Goal: Information Seeking & Learning: Learn about a topic

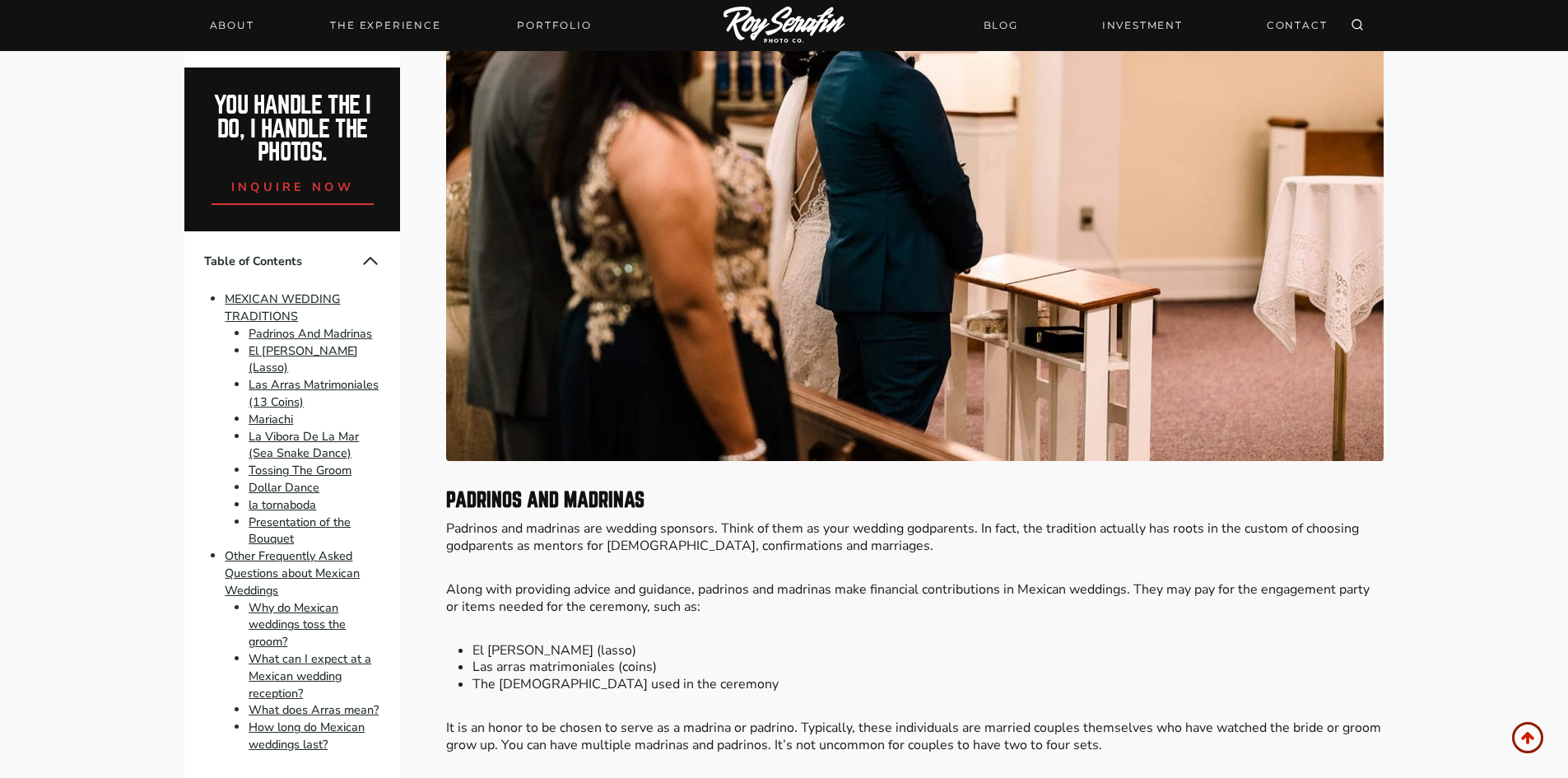
scroll to position [1317, 0]
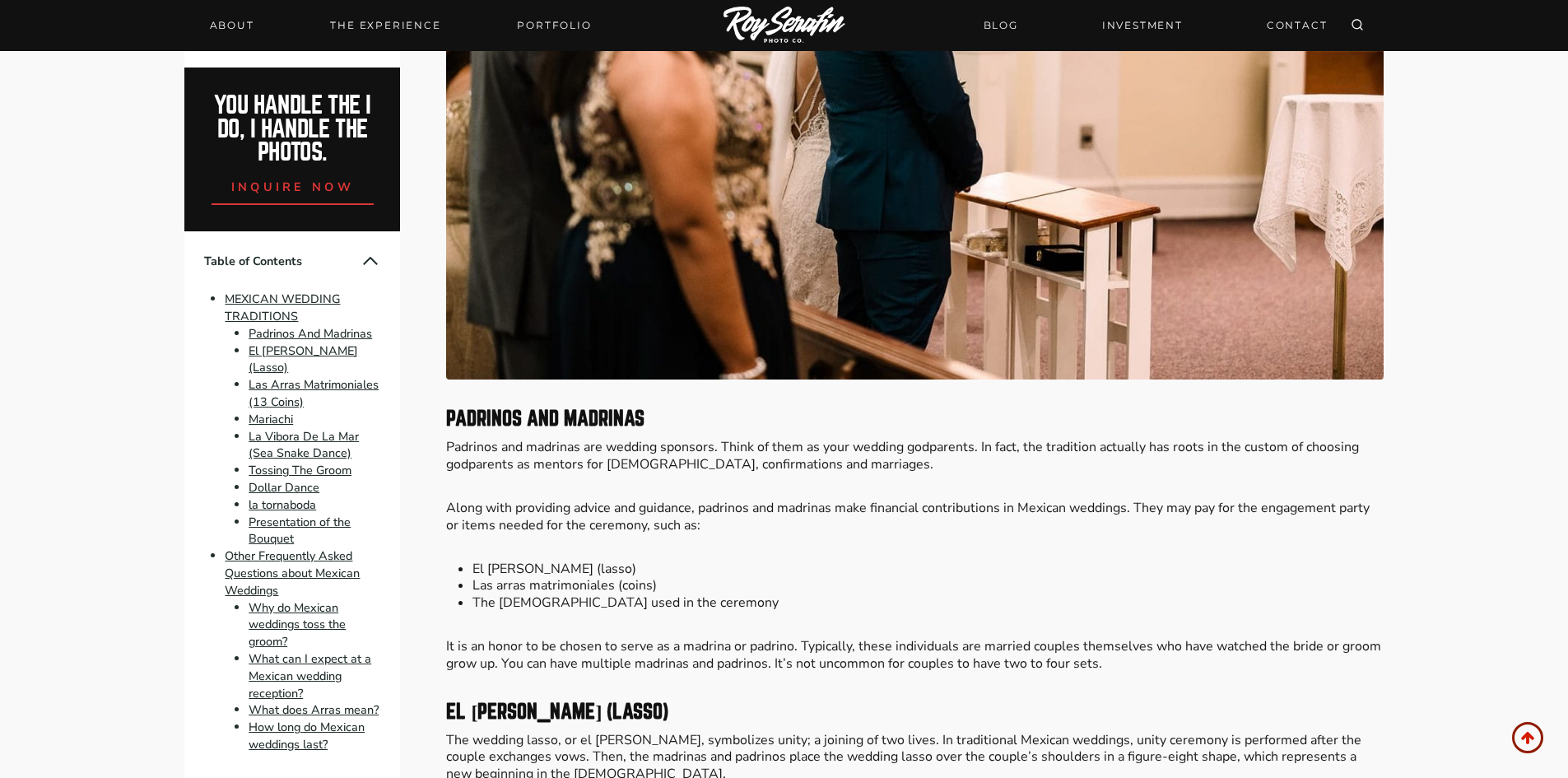
click at [658, 465] on p "Padrinos and madrinas are wedding sponsors. Think of them as your wedding godpa…" at bounding box center [914, 457] width 936 height 35
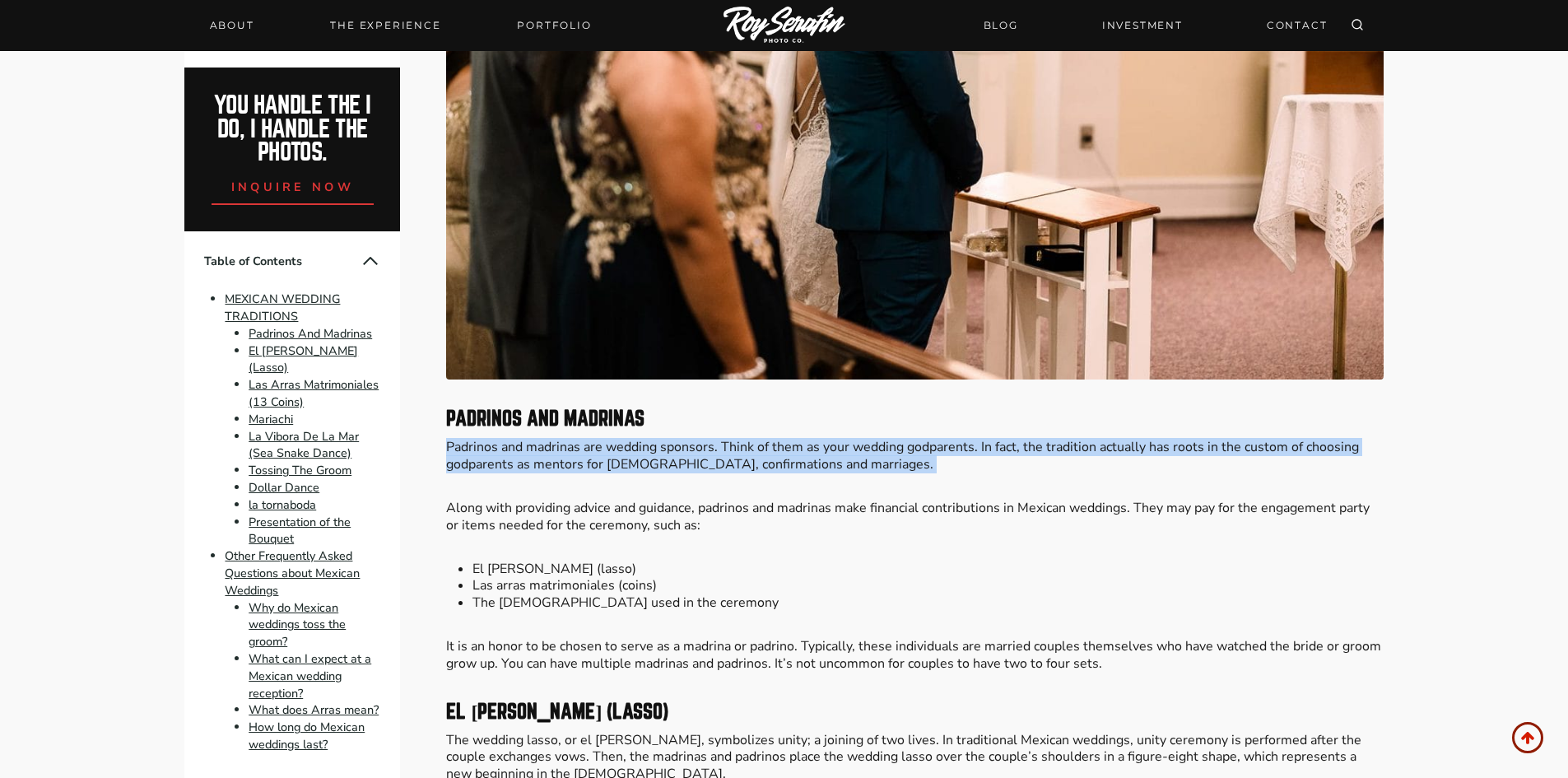
click at [658, 465] on p "Padrinos and madrinas are wedding sponsors. Think of them as your wedding godpa…" at bounding box center [914, 457] width 936 height 35
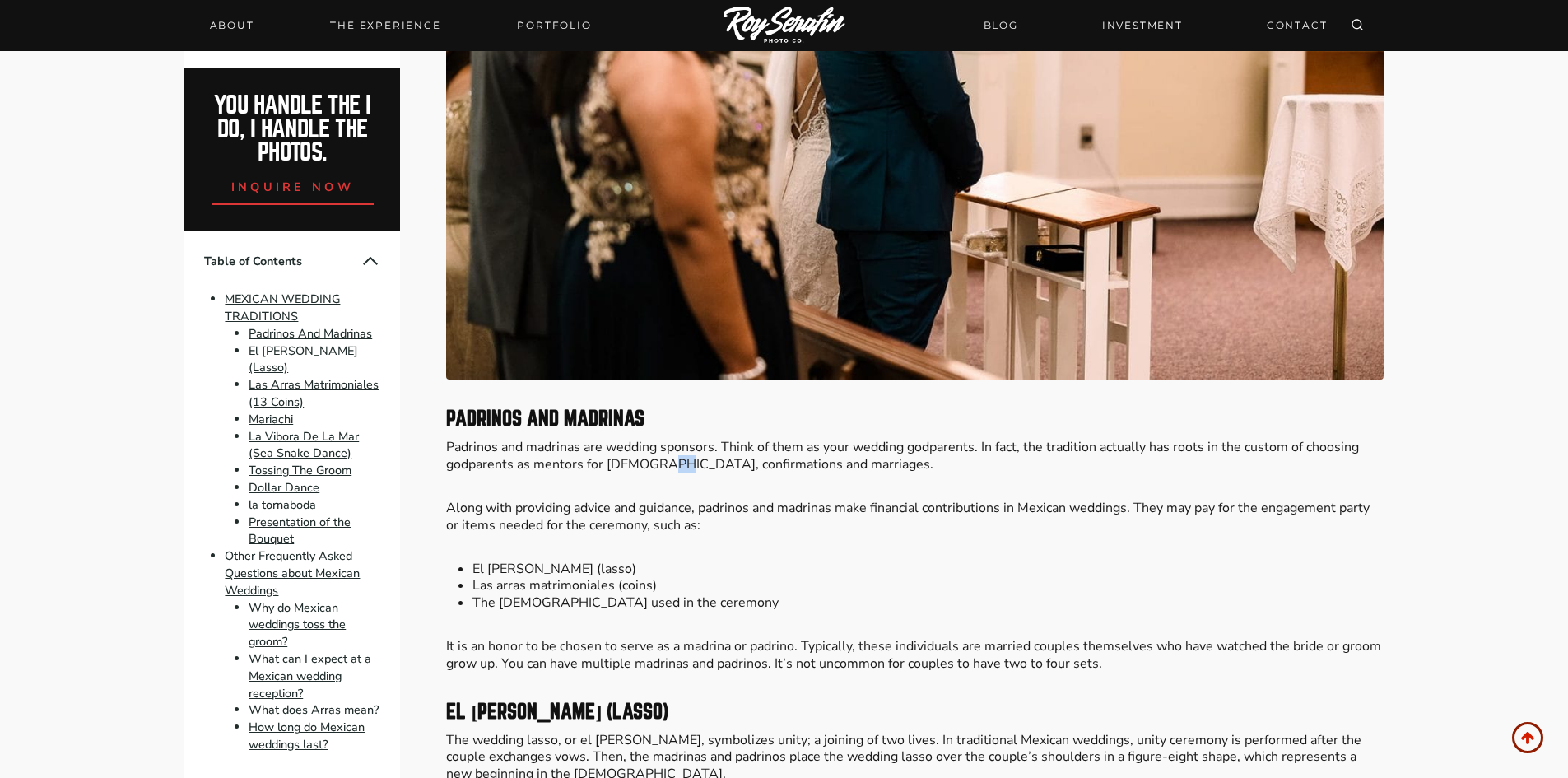
click at [658, 465] on p "Padrinos and madrinas are wedding sponsors. Think of them as your wedding godpa…" at bounding box center [914, 457] width 936 height 35
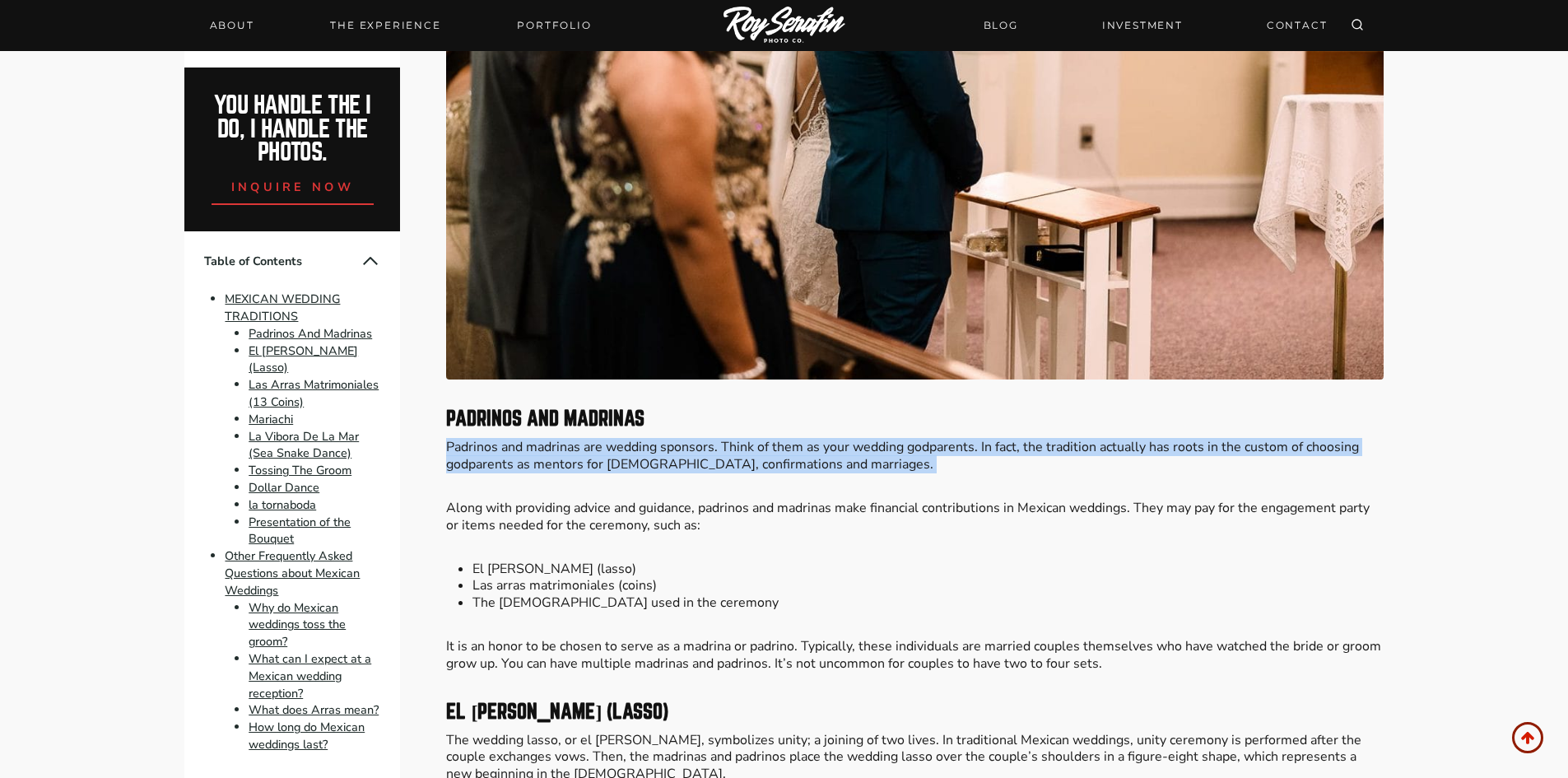
click at [658, 465] on p "Padrinos and madrinas are wedding sponsors. Think of them as your wedding godpa…" at bounding box center [914, 457] width 936 height 35
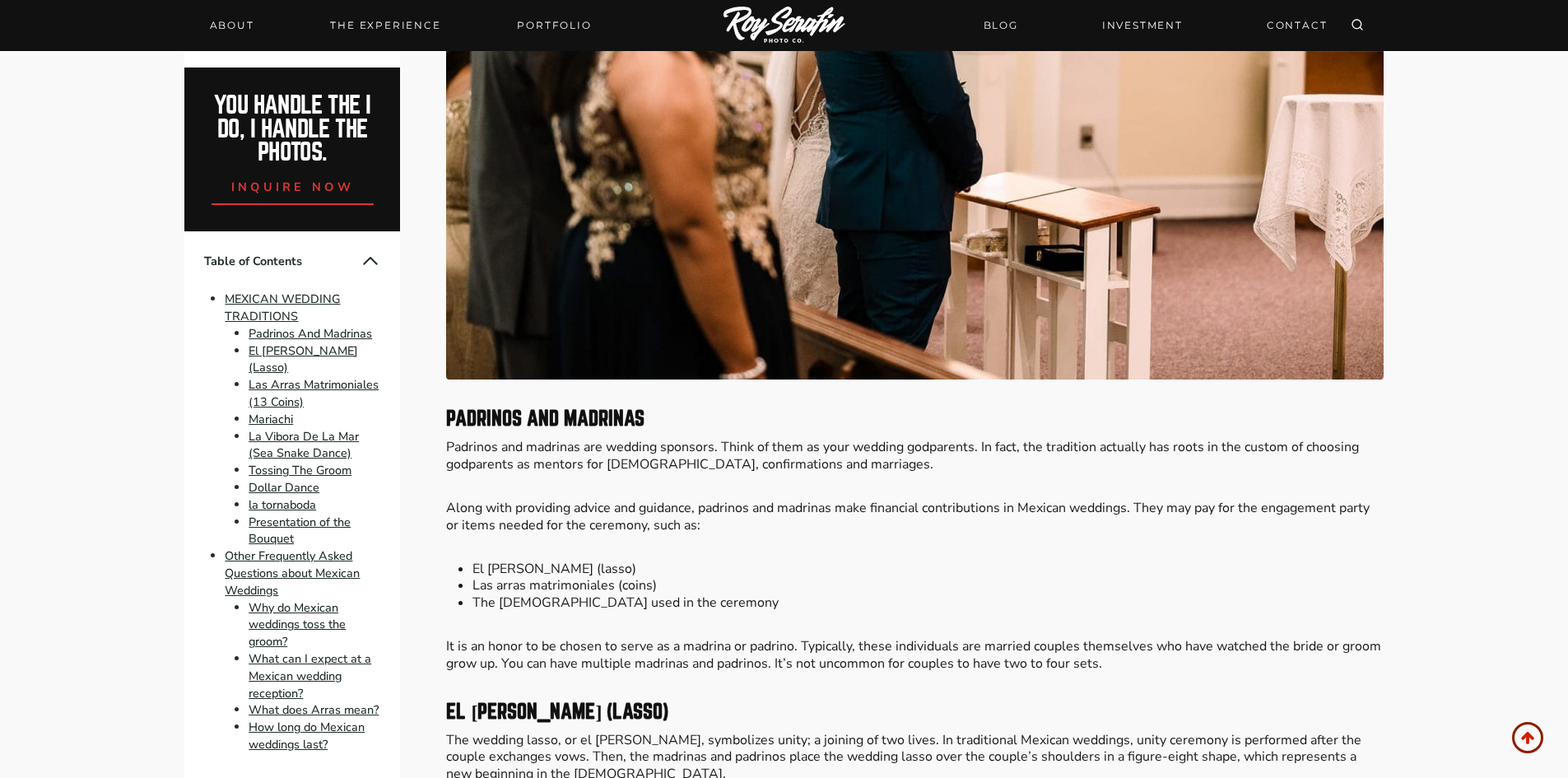
click at [595, 519] on p "Along with providing advice and guidance, padrinos and madrinas make financial …" at bounding box center [914, 518] width 936 height 35
click at [595, 522] on p "Along with providing advice and guidance, padrinos and madrinas make financial …" at bounding box center [914, 518] width 936 height 35
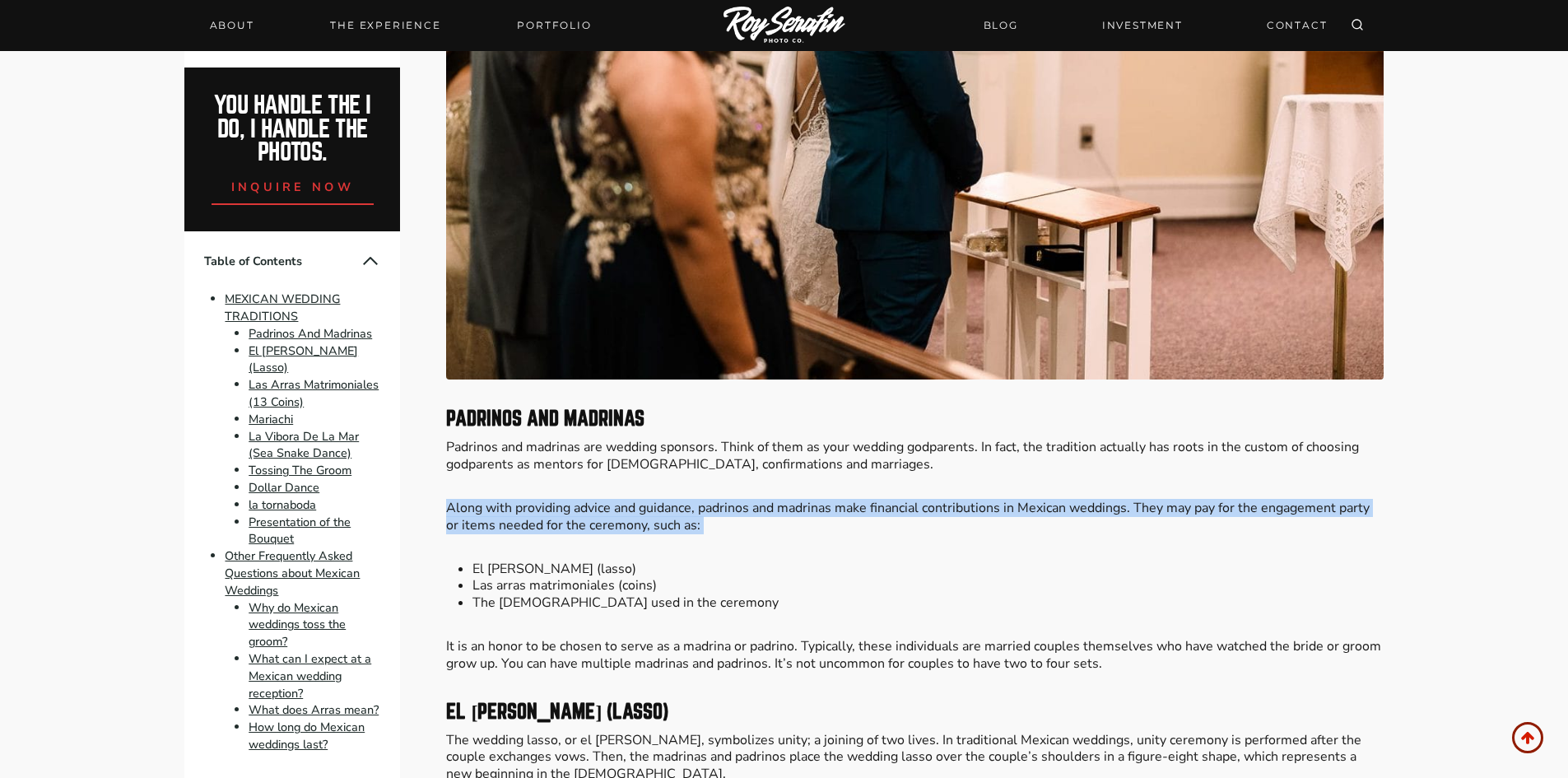
click at [595, 522] on p "Along with providing advice and guidance, padrinos and madrinas make financial …" at bounding box center [914, 518] width 936 height 35
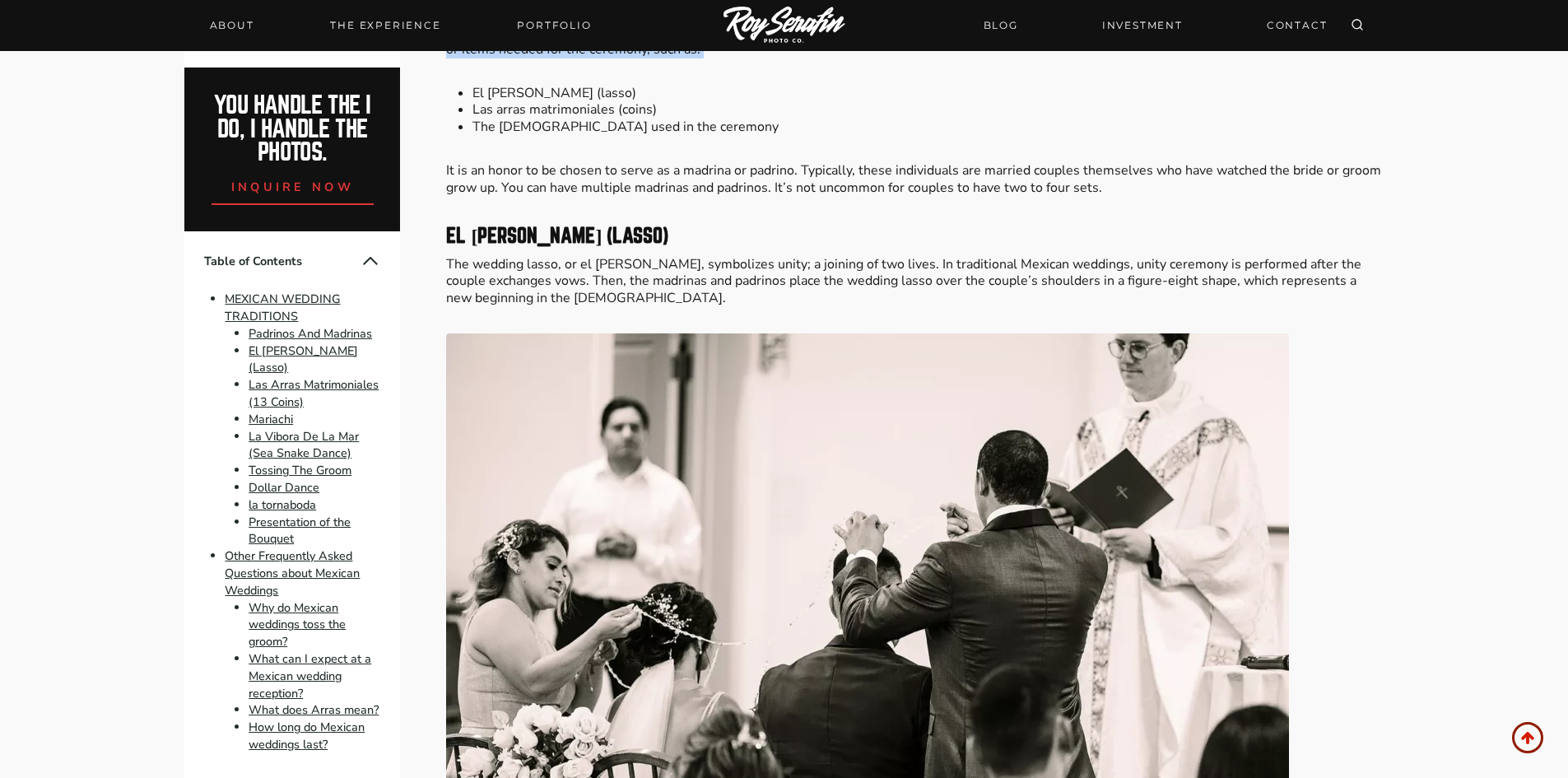
scroll to position [1756, 0]
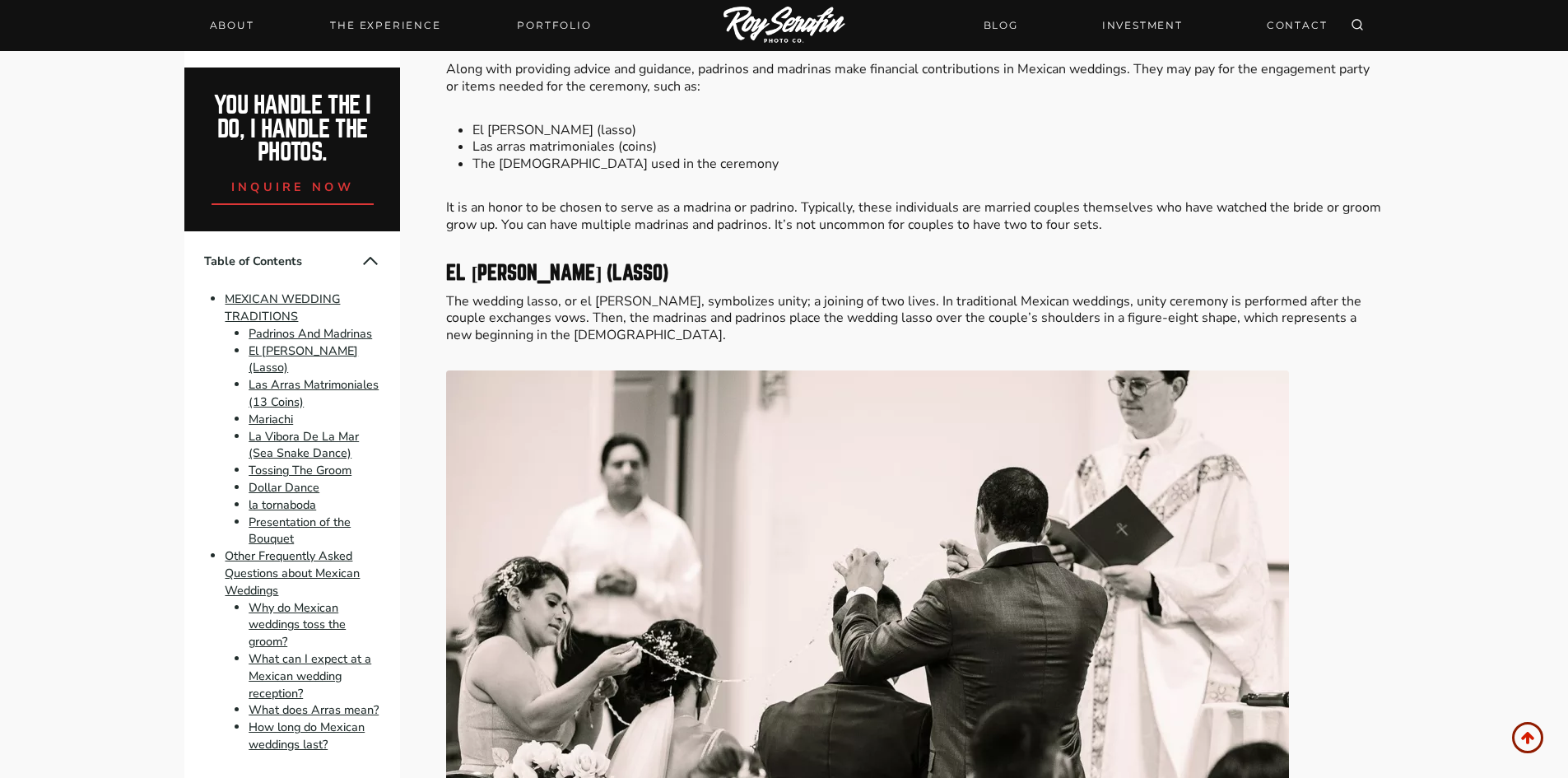
click at [672, 315] on p "The wedding lasso, or el [PERSON_NAME], symbolizes unity; a joining of two live…" at bounding box center [914, 318] width 936 height 51
click at [669, 315] on p "The wedding lasso, or el [PERSON_NAME], symbolizes unity; a joining of two live…" at bounding box center [914, 318] width 936 height 51
click at [667, 321] on p "The wedding lasso, or el [PERSON_NAME], symbolizes unity; a joining of two live…" at bounding box center [914, 318] width 936 height 51
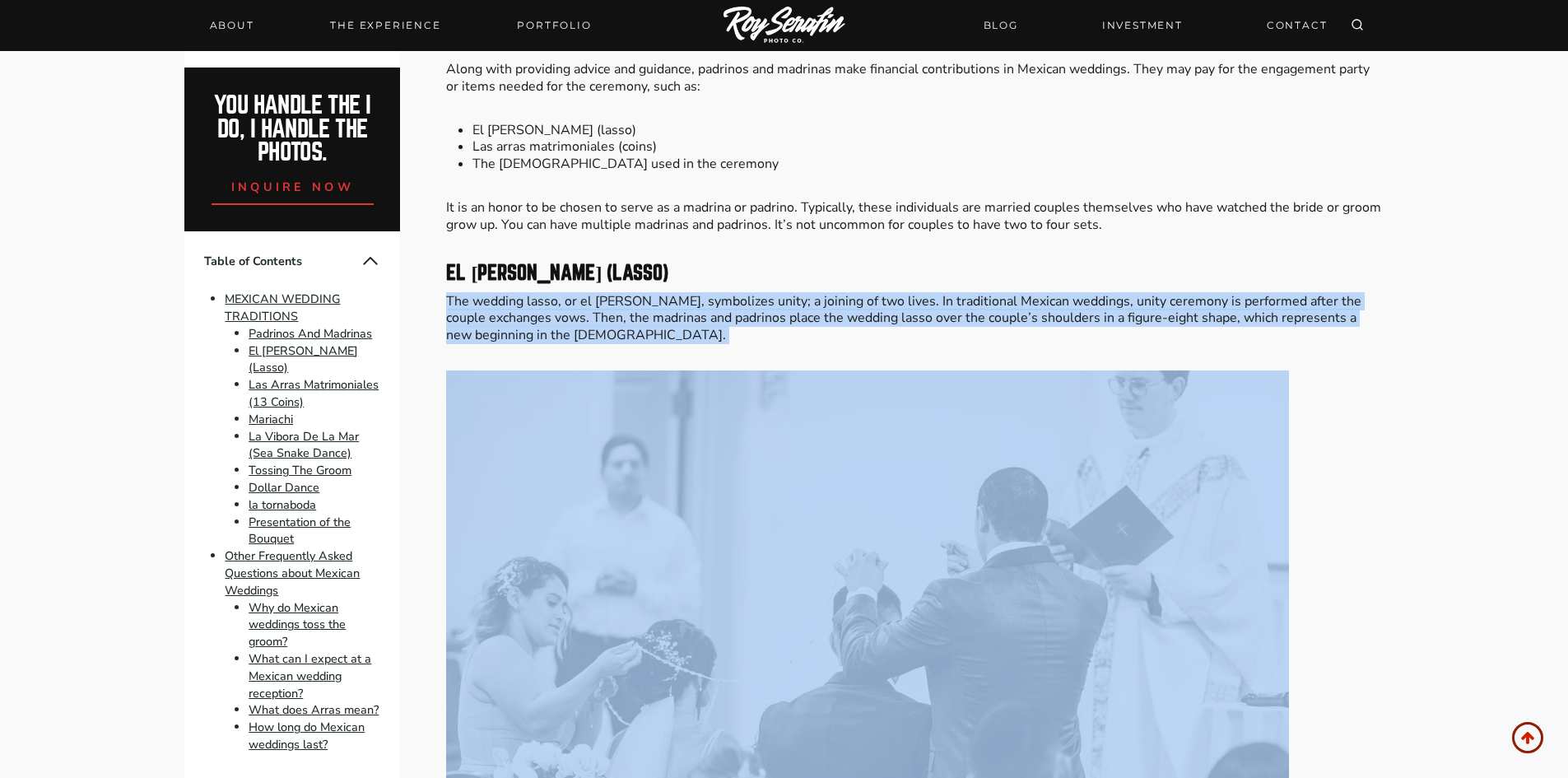
click at [667, 321] on p "The wedding lasso, or el [PERSON_NAME], symbolizes unity; a joining of two live…" at bounding box center [914, 318] width 936 height 51
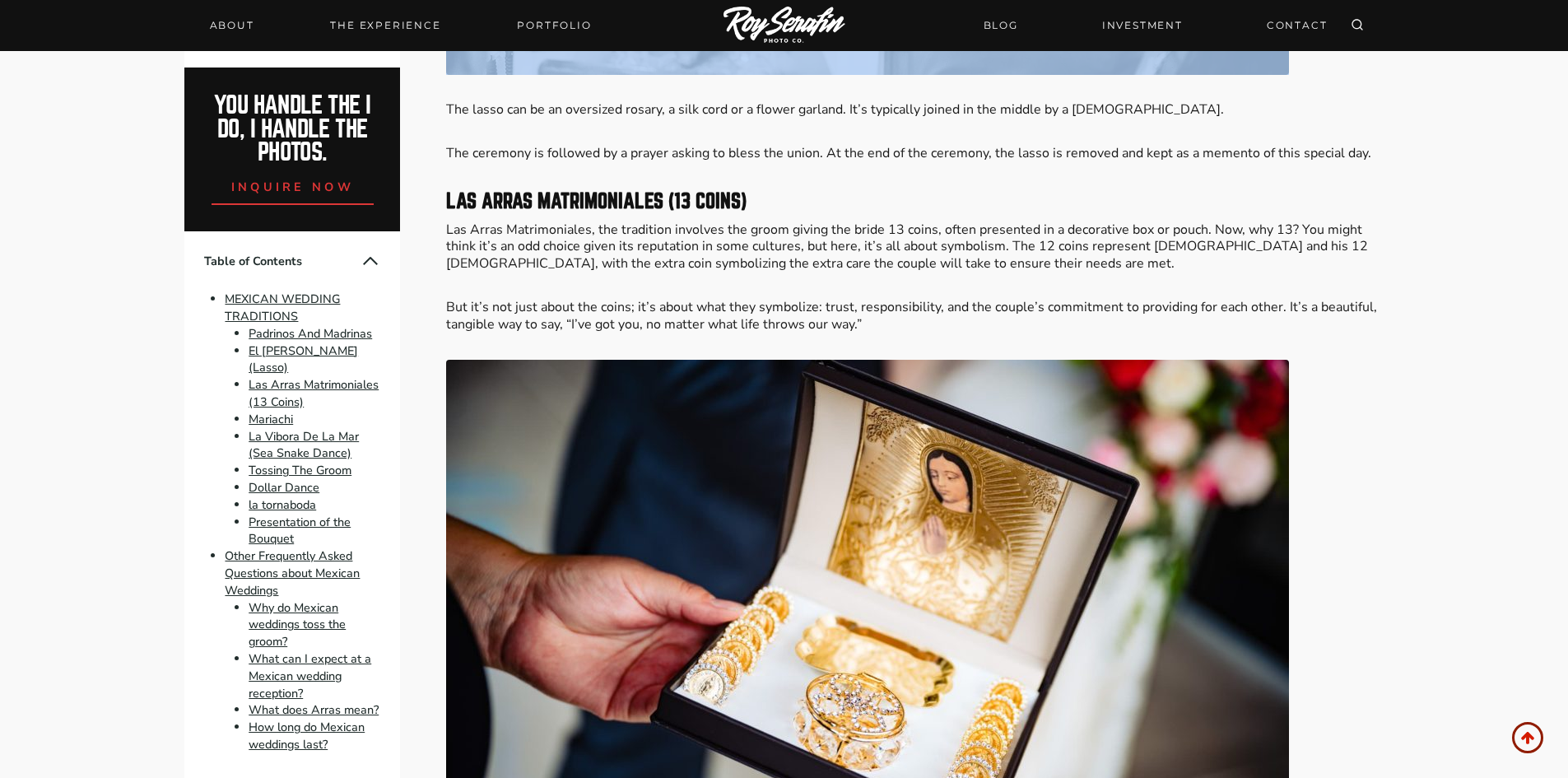
scroll to position [2525, 0]
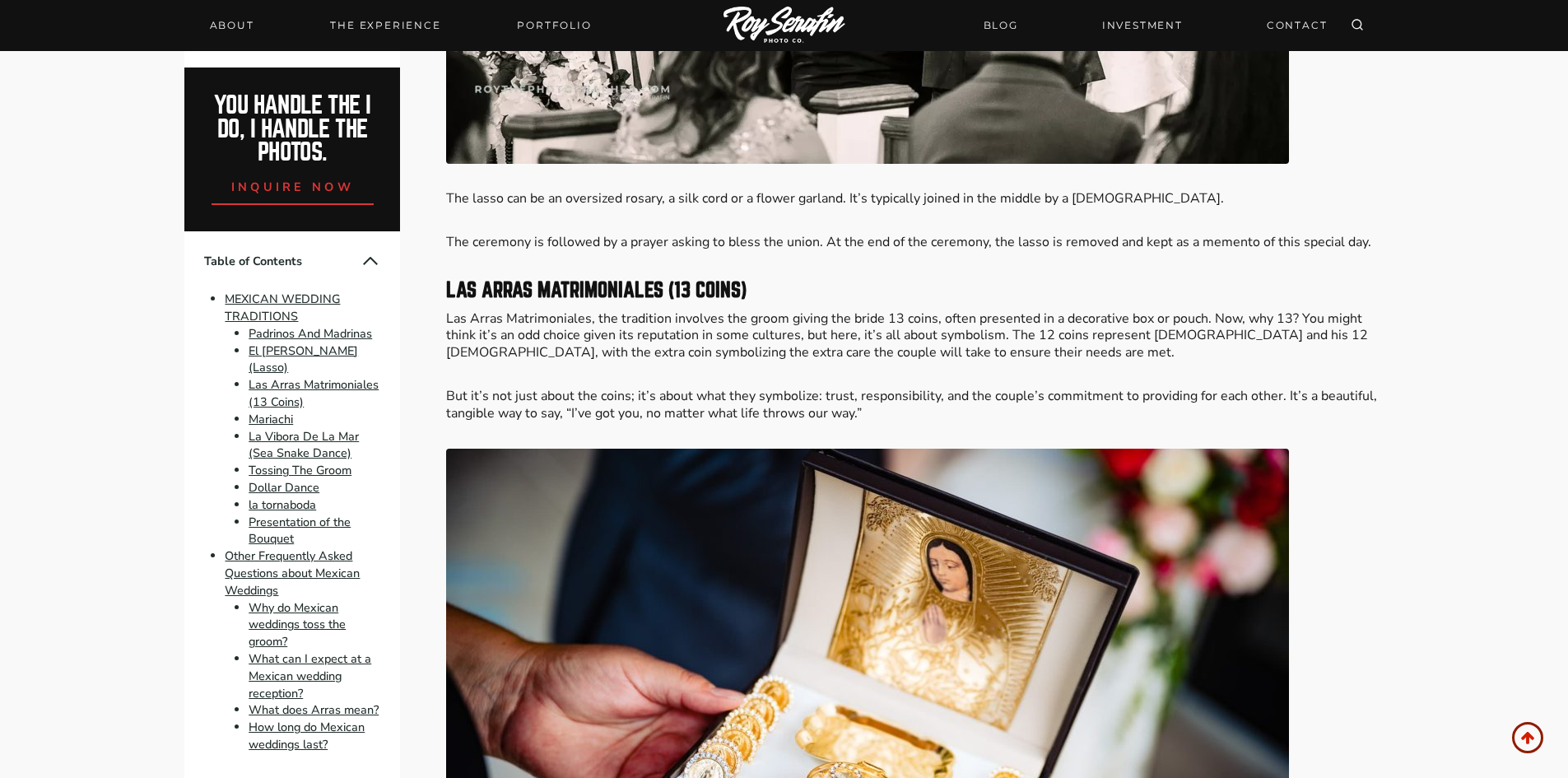
click at [490, 342] on p "Las Arras Matrimoniales, the tradition involves the groom giving the bride 13 c…" at bounding box center [914, 335] width 936 height 51
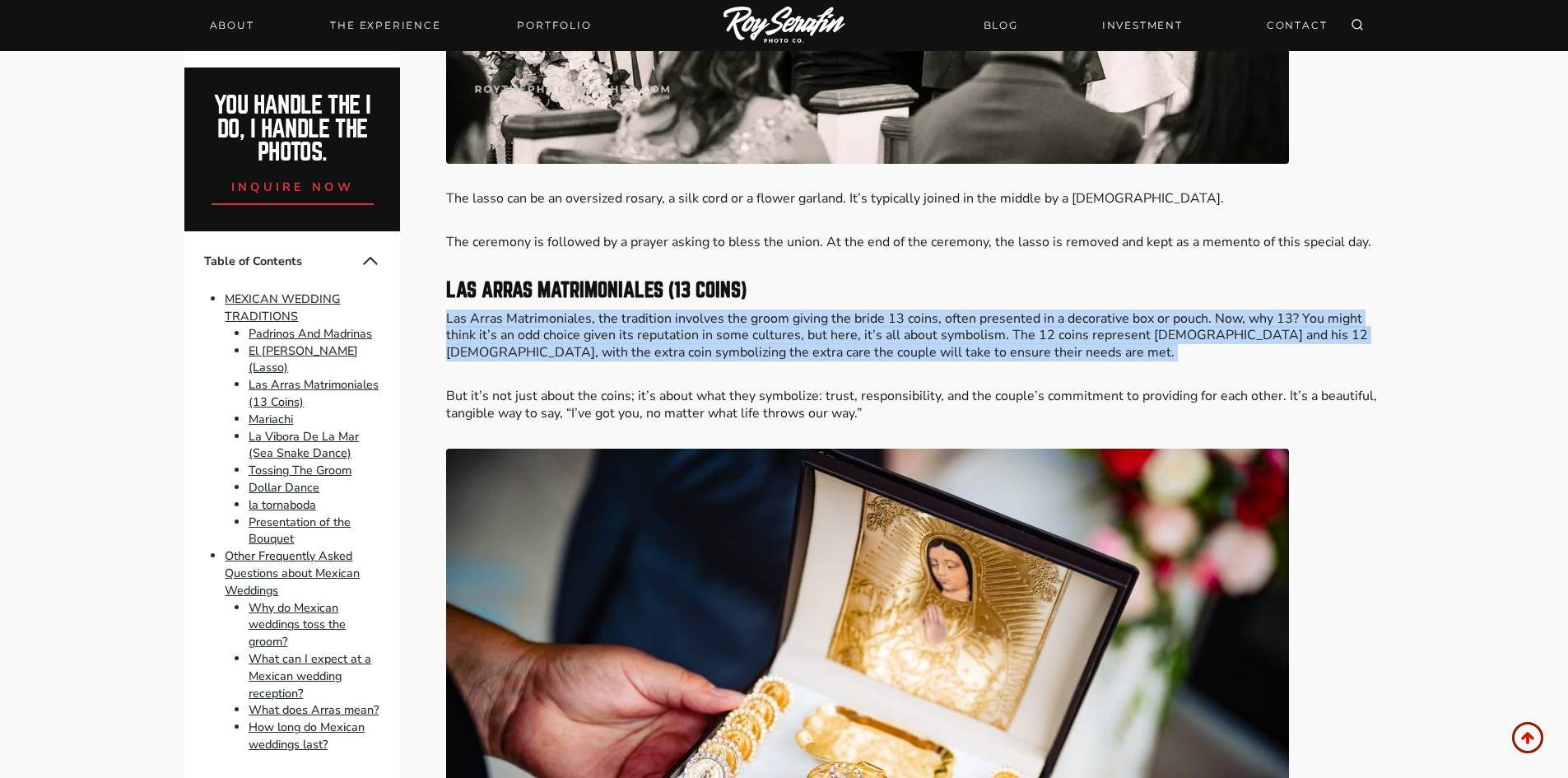
click at [490, 342] on p "Las Arras Matrimoniales, the tradition involves the groom giving the bride 13 c…" at bounding box center [914, 335] width 936 height 51
click at [500, 358] on p "Las Arras Matrimoniales, the tradition involves the groom giving the bride 13 c…" at bounding box center [914, 335] width 936 height 51
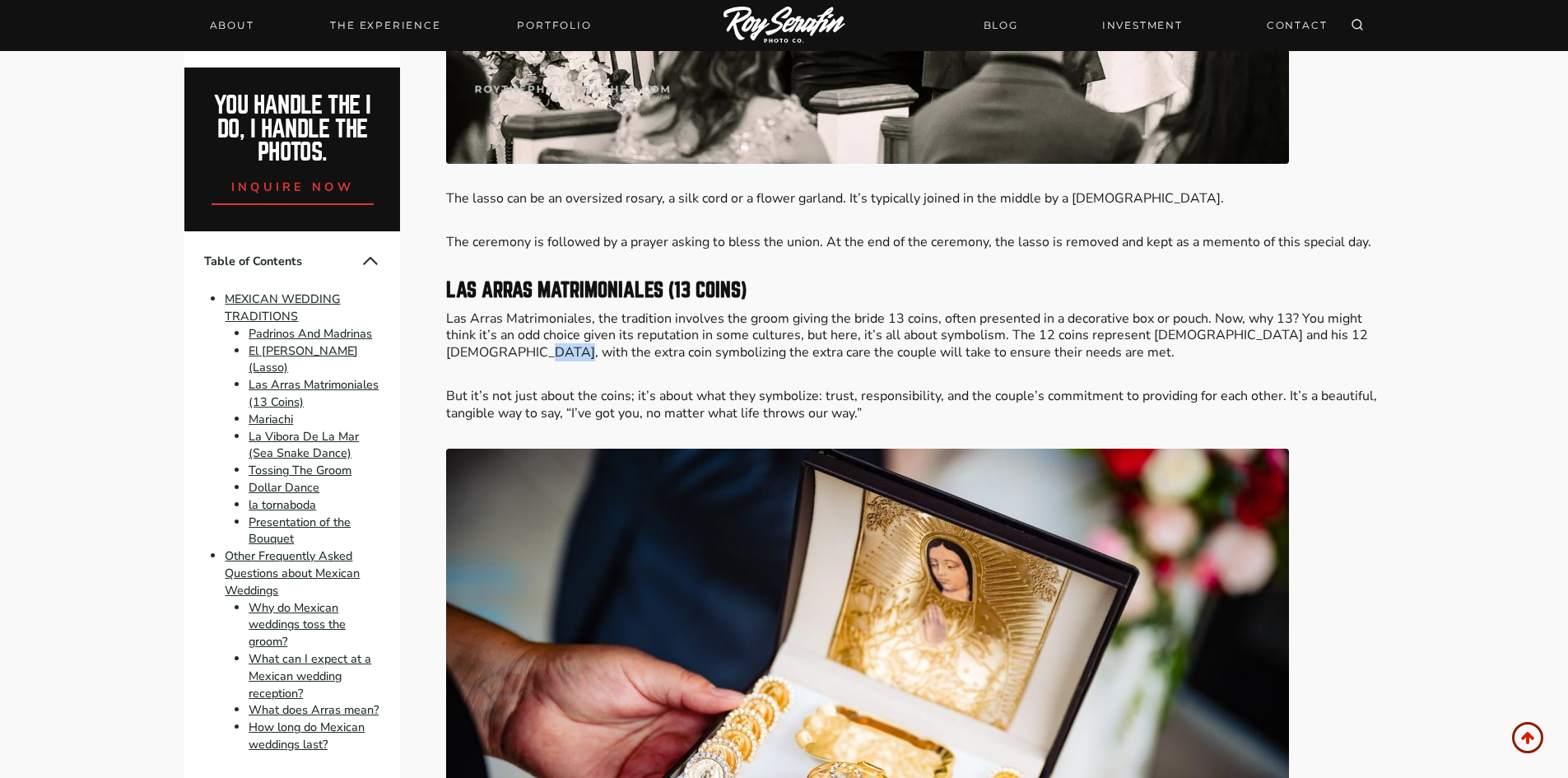
click at [500, 358] on p "Las Arras Matrimoniales, the tradition involves the groom giving the bride 13 c…" at bounding box center [914, 335] width 936 height 51
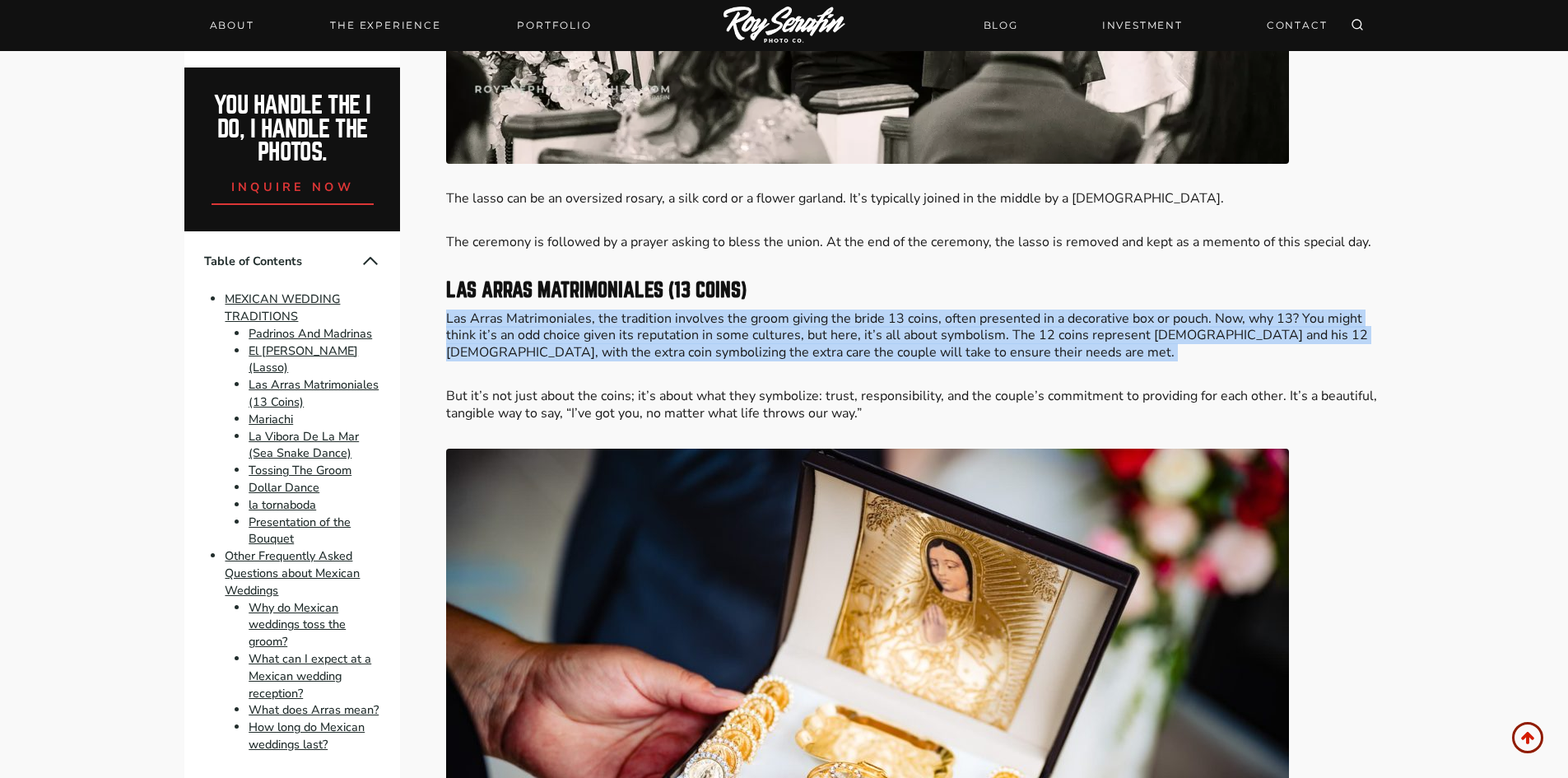
click at [500, 358] on p "Las Arras Matrimoniales, the tradition involves the groom giving the bride 13 c…" at bounding box center [914, 335] width 936 height 51
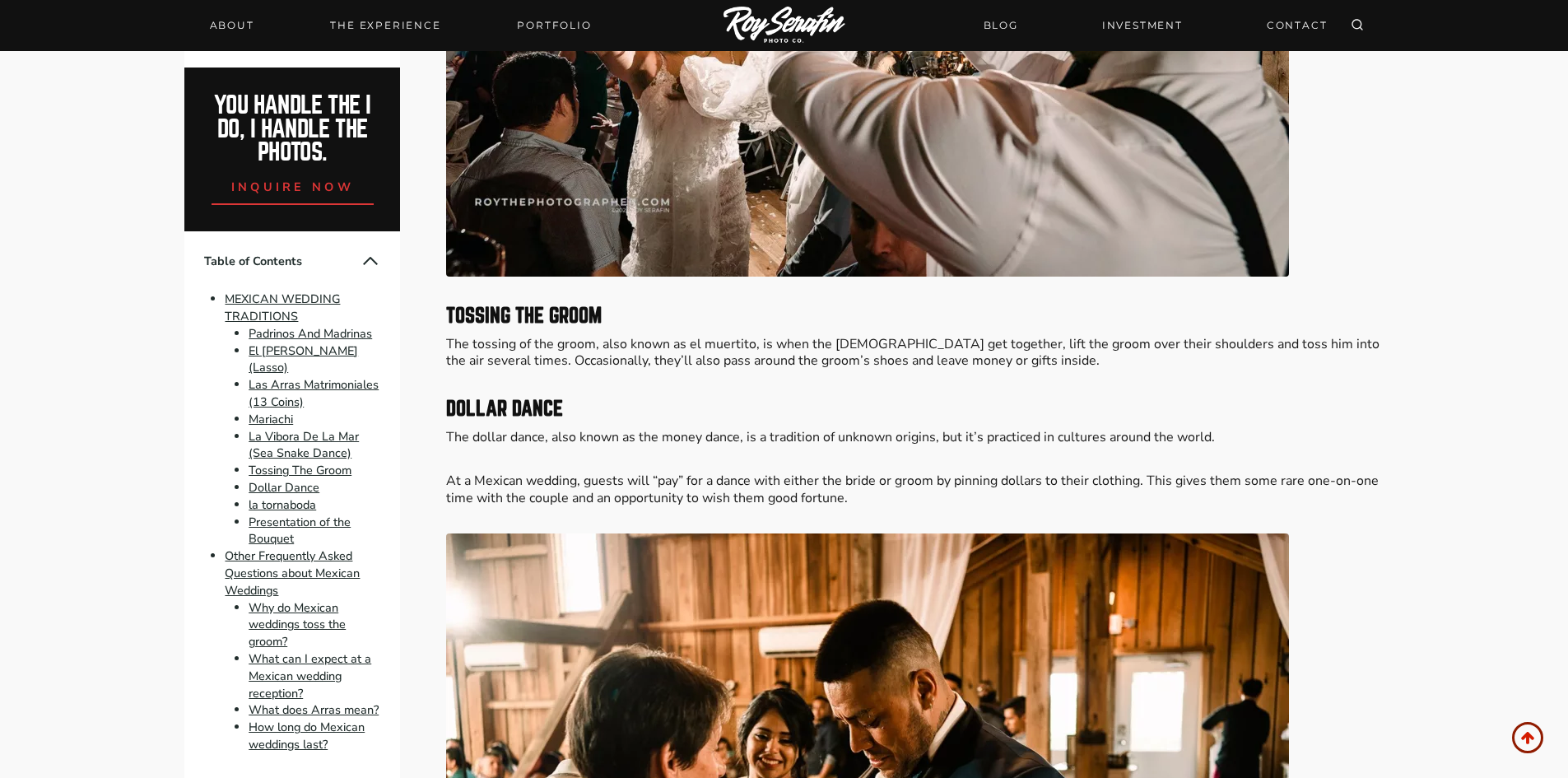
scroll to position [4830, 0]
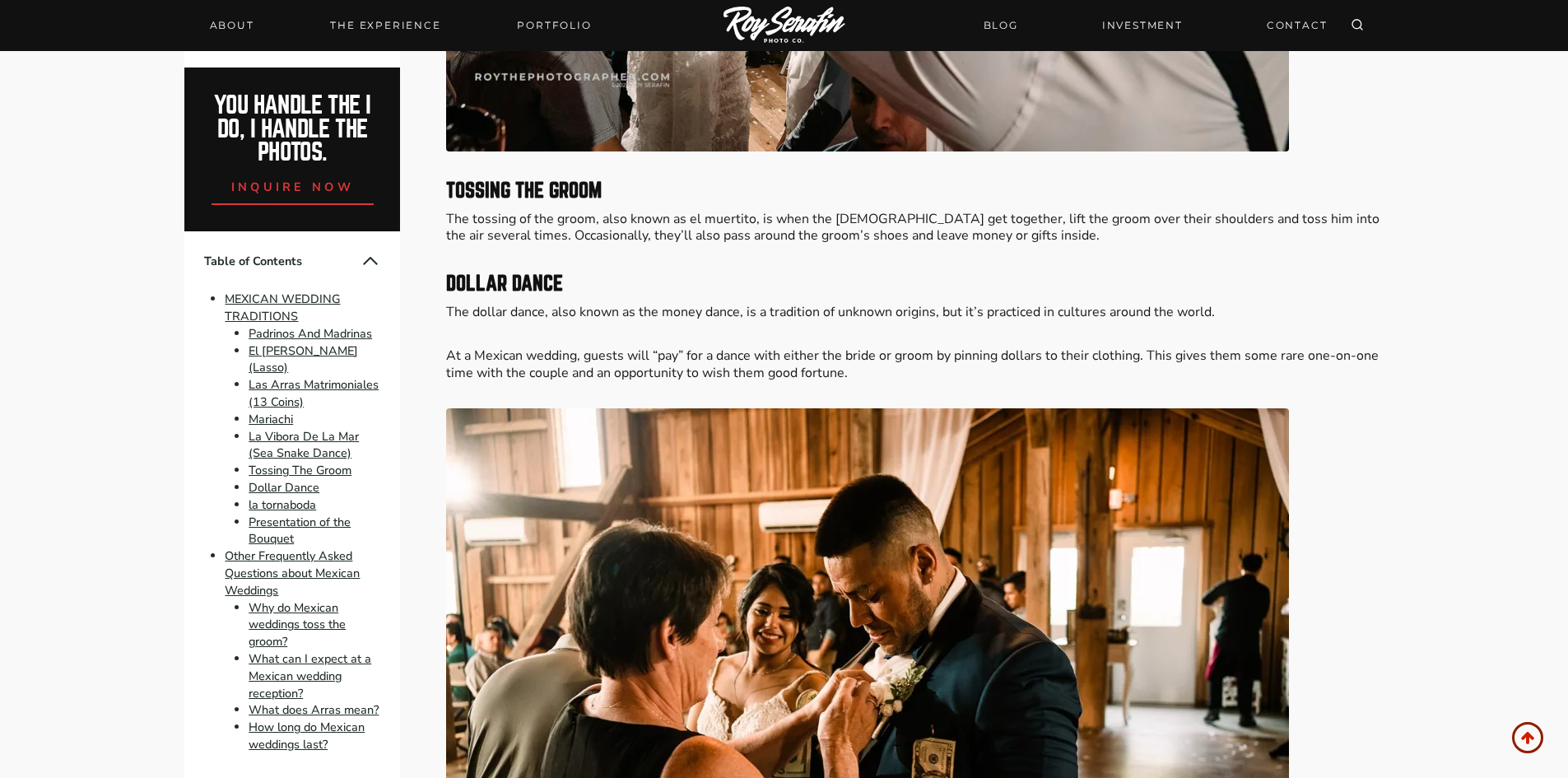
click at [558, 306] on p "The dollar dance, also known as the money dance, is a tradition of unknown orig…" at bounding box center [914, 313] width 936 height 17
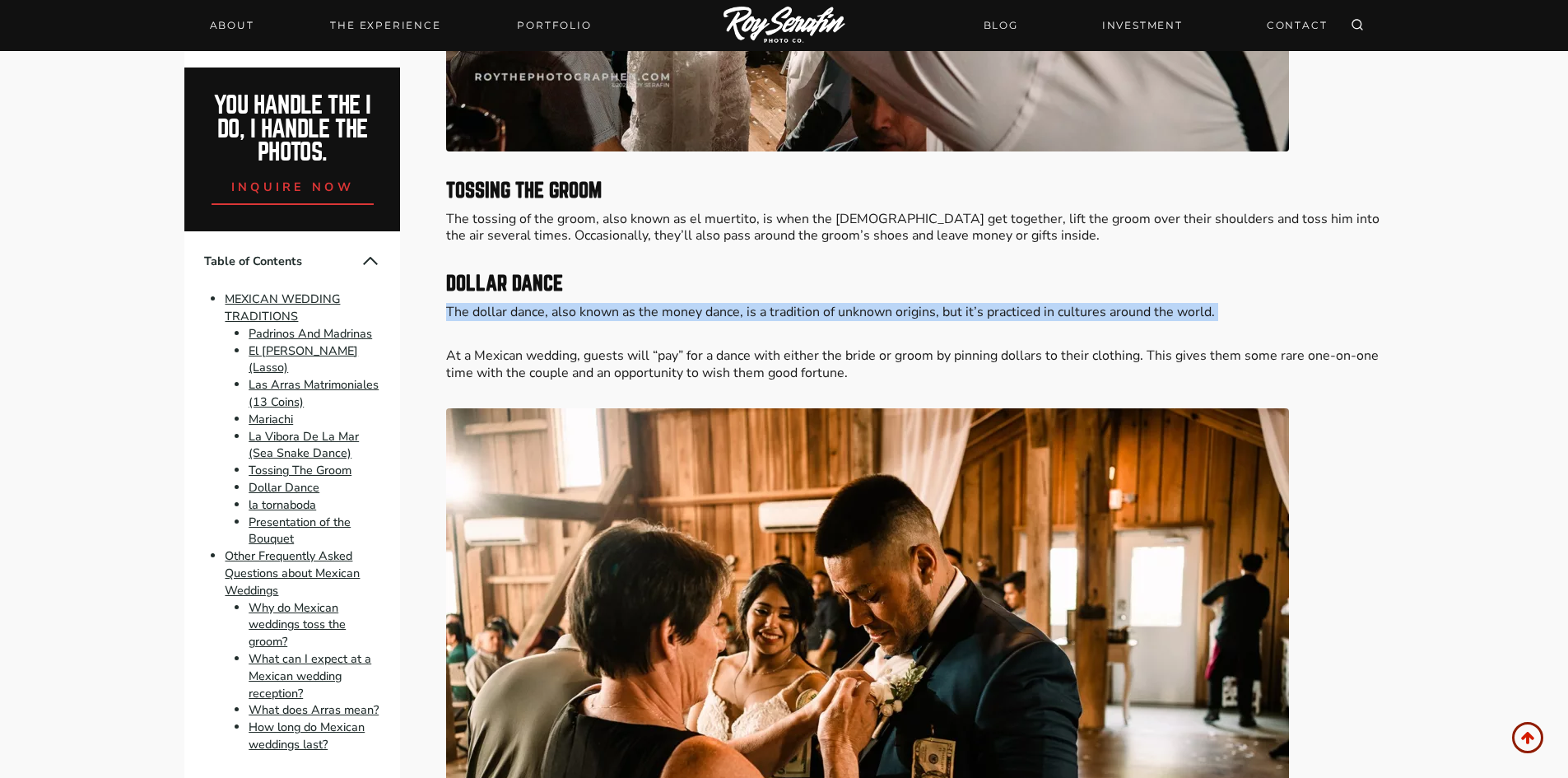
click at [558, 306] on p "The dollar dance, also known as the money dance, is a tradition of unknown orig…" at bounding box center [914, 313] width 936 height 17
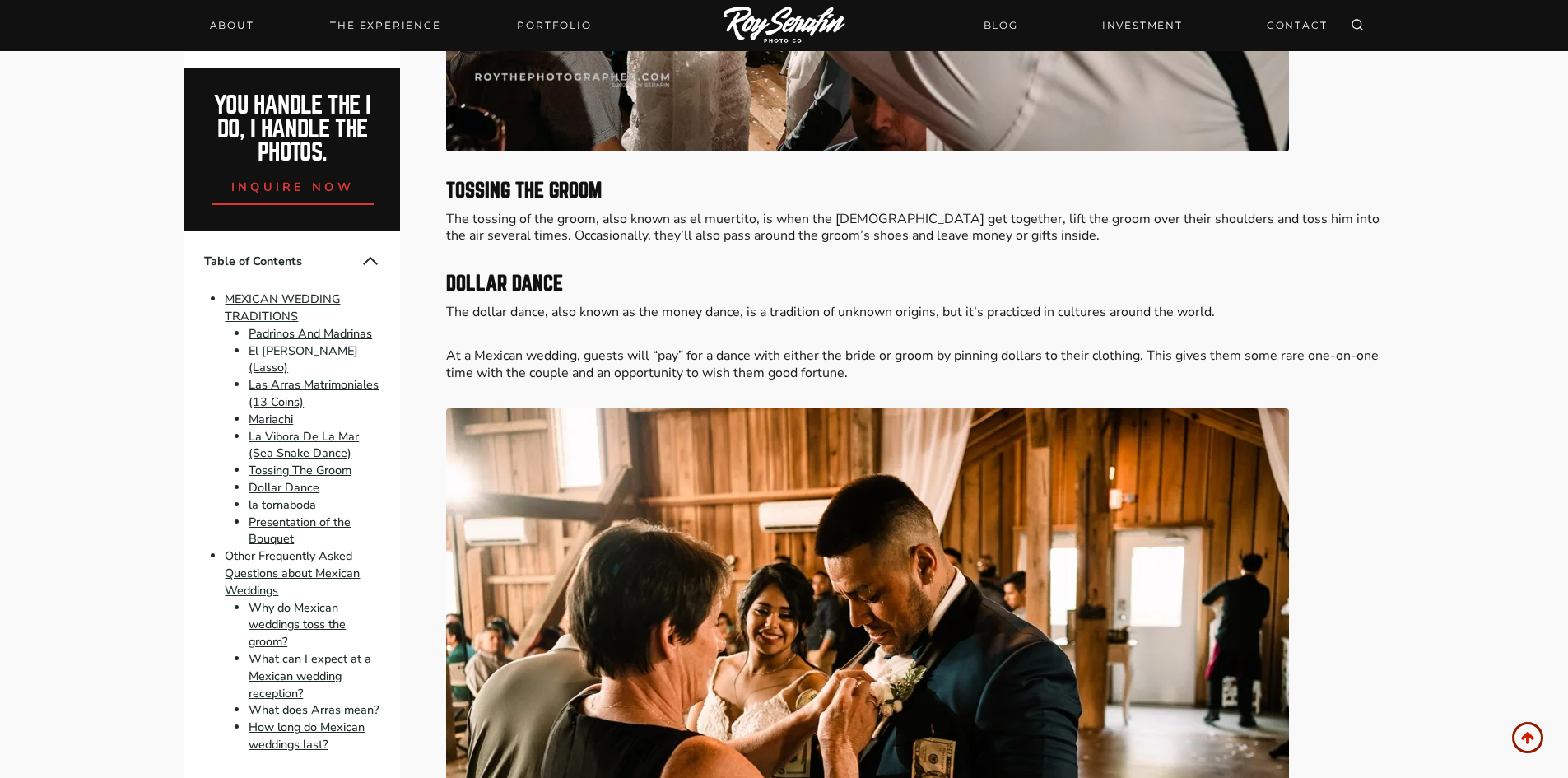
click at [581, 352] on p "At a Mexican wedding, guests will “pay” for a dance with either the bride or gr…" at bounding box center [914, 365] width 936 height 35
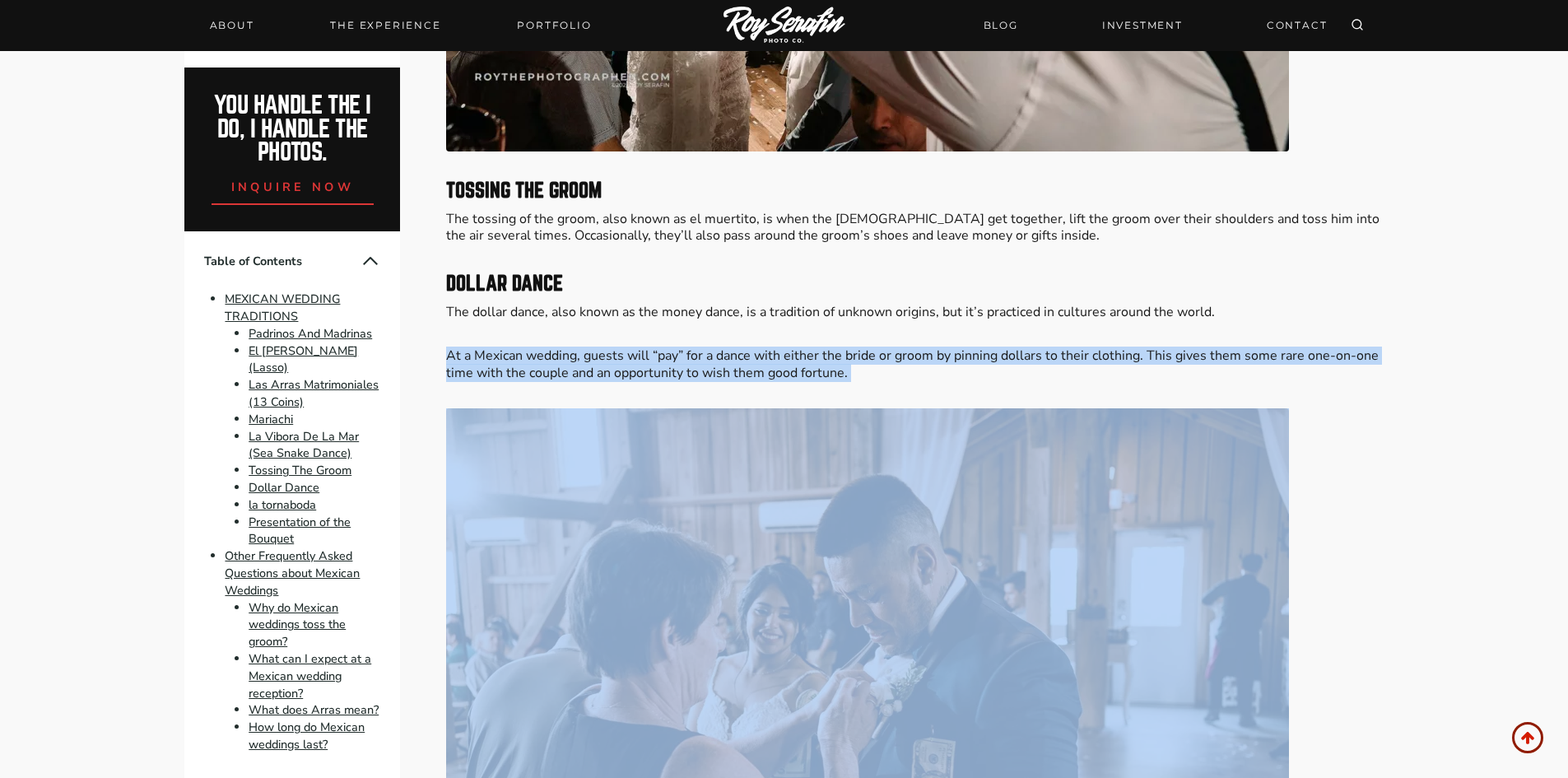
click at [581, 352] on p "At a Mexican wedding, guests will “pay” for a dance with either the bride or gr…" at bounding box center [914, 365] width 936 height 35
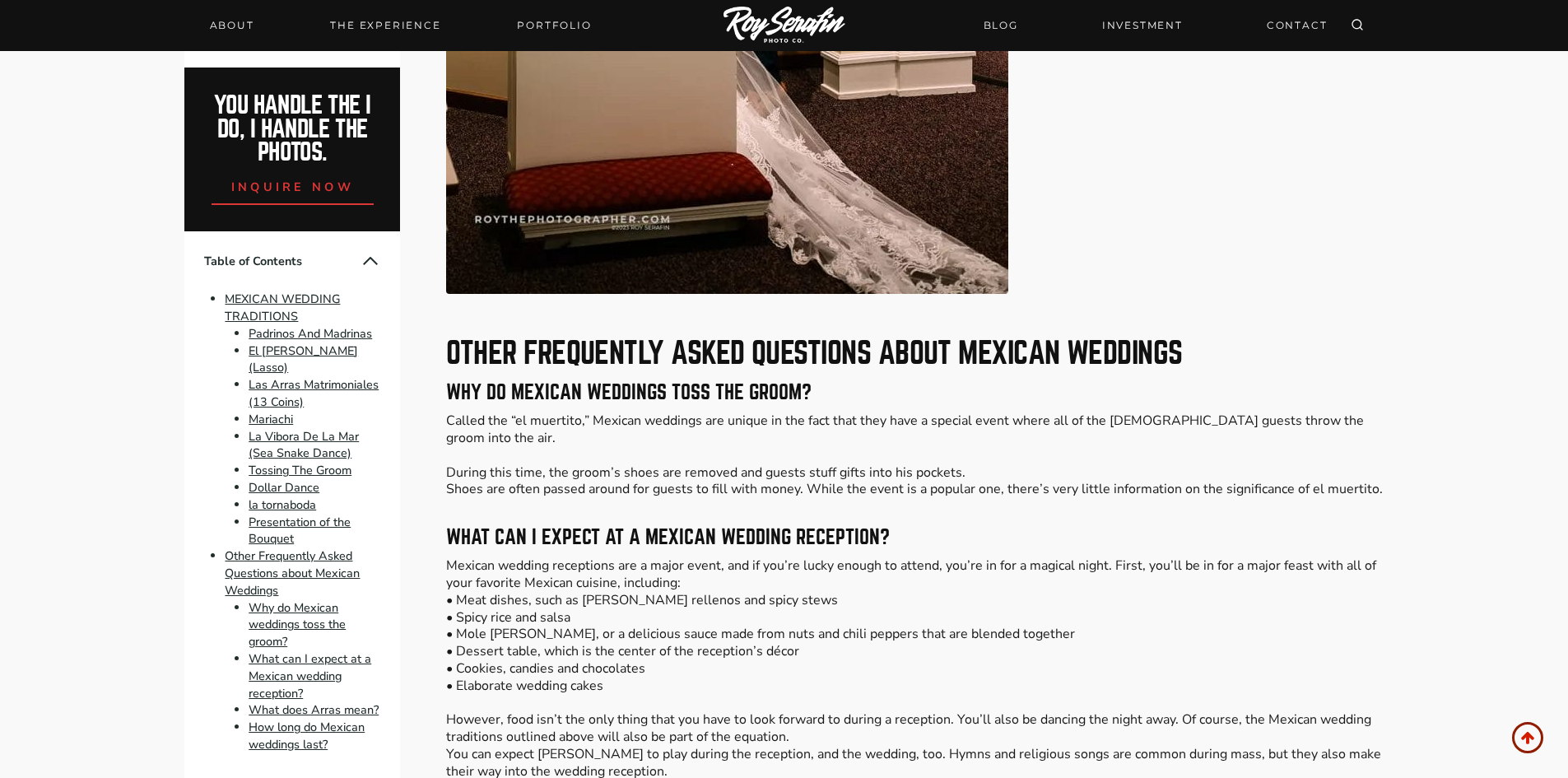
scroll to position [7355, 0]
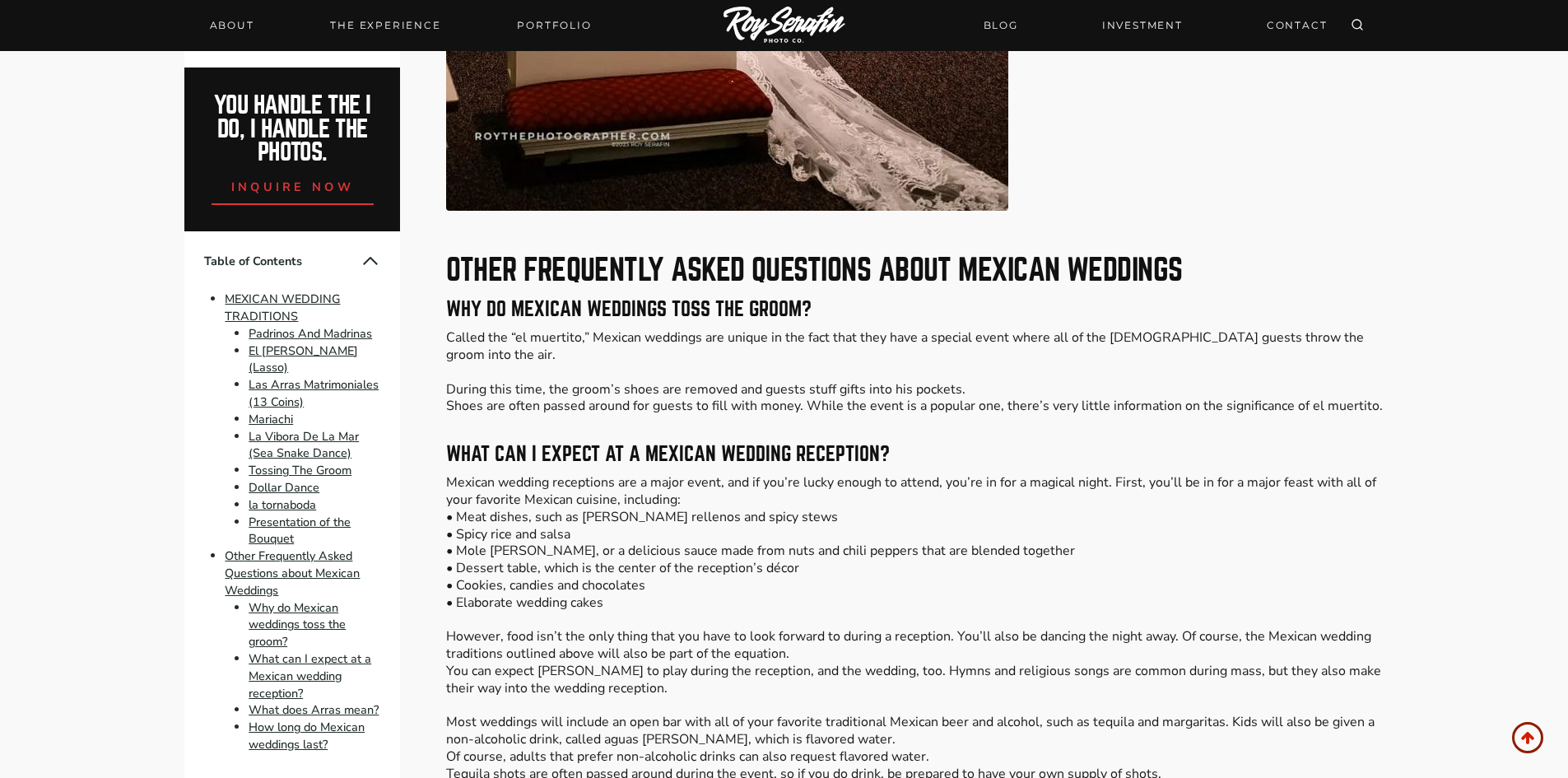
click at [720, 444] on h3 "What can I expect at a Mexican wedding reception?" at bounding box center [914, 454] width 936 height 20
click at [668, 477] on p "Mexican wedding receptions are a major event, and if you’re lucky enough to att…" at bounding box center [914, 705] width 936 height 463
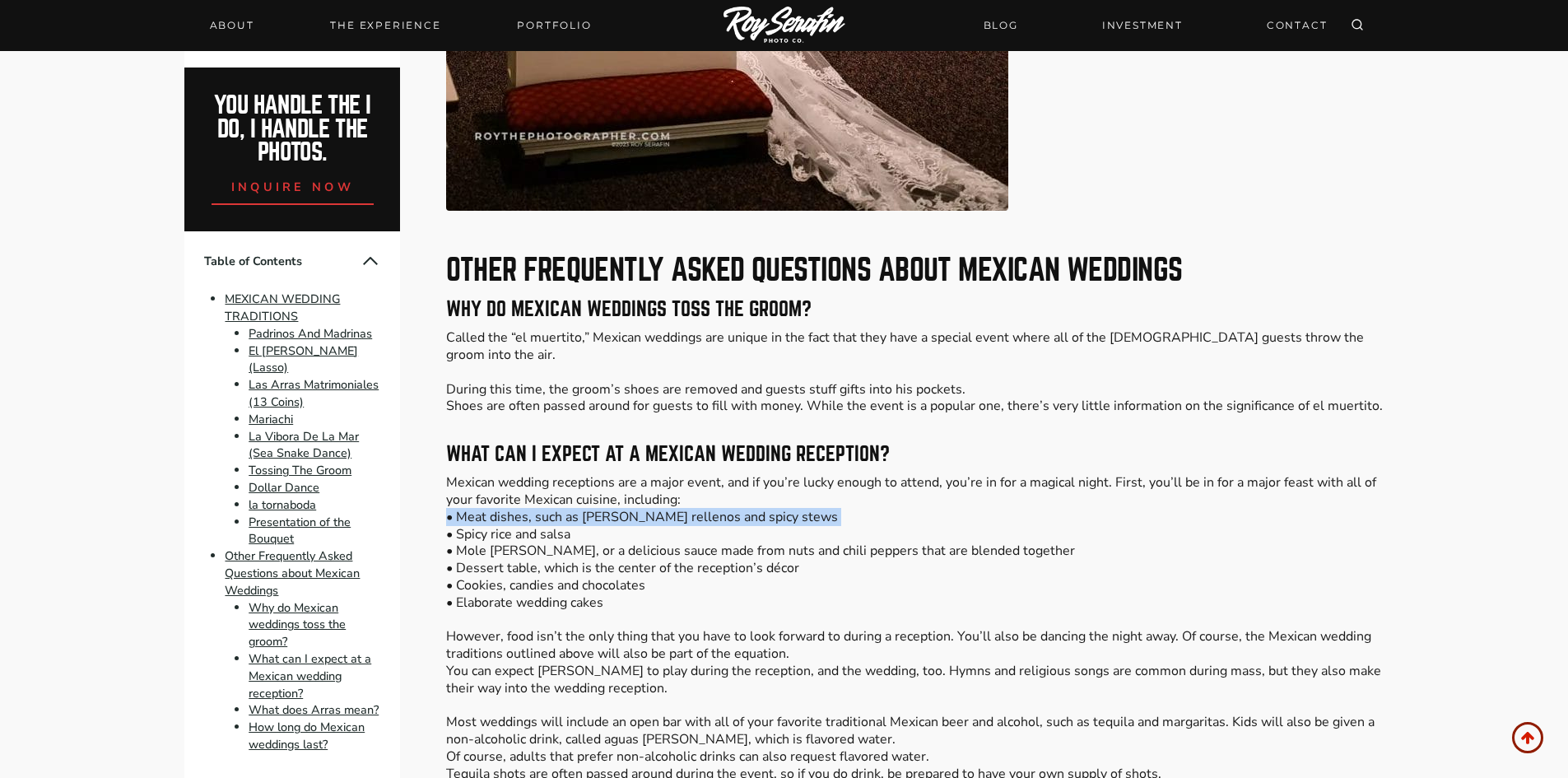
click at [668, 477] on p "Mexican wedding receptions are a major event, and if you’re lucky enough to att…" at bounding box center [914, 705] width 936 height 463
click at [673, 474] on p "Mexican wedding receptions are a major event, and if you’re lucky enough to att…" at bounding box center [914, 705] width 936 height 463
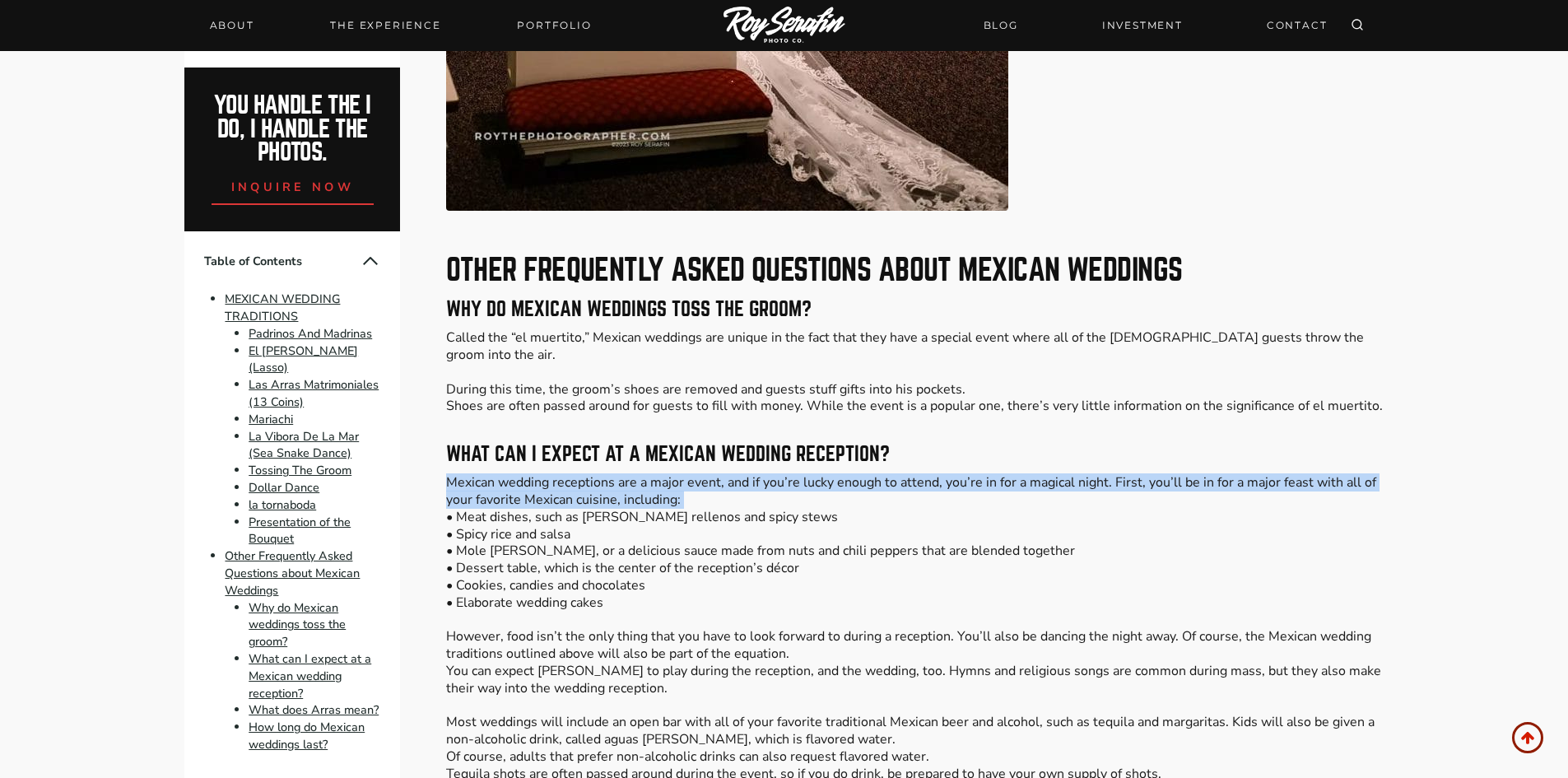
click at [673, 474] on p "Mexican wedding receptions are a major event, and if you’re lucky enough to att…" at bounding box center [914, 705] width 936 height 463
click at [674, 474] on p "Mexican wedding receptions are a major event, and if you’re lucky enough to att…" at bounding box center [914, 705] width 936 height 463
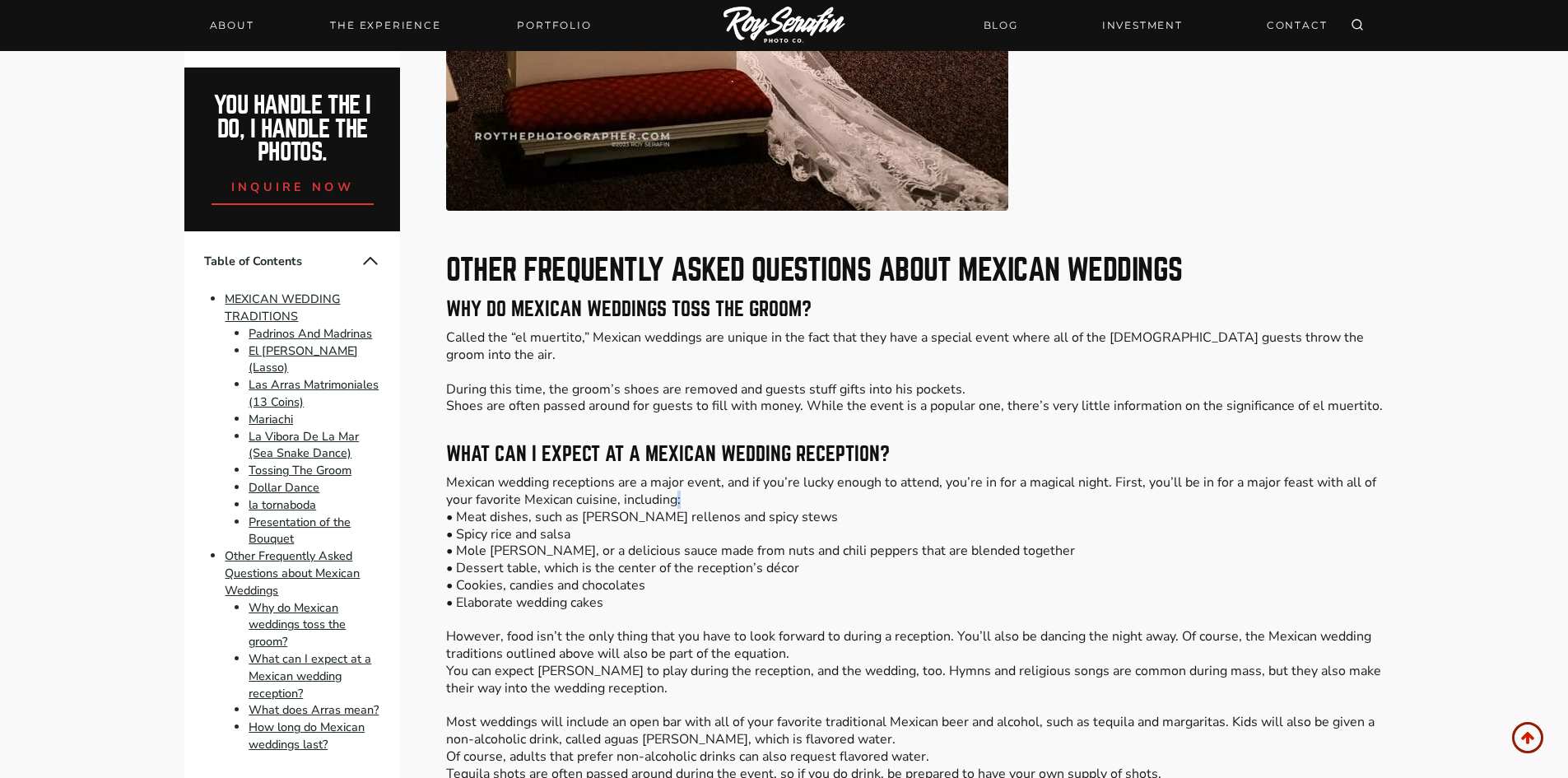
click at [674, 474] on p "Mexican wedding receptions are a major event, and if you’re lucky enough to att…" at bounding box center [914, 705] width 936 height 463
click at [670, 479] on p "Mexican wedding receptions are a major event, and if you’re lucky enough to att…" at bounding box center [914, 705] width 936 height 463
click at [626, 474] on p "Mexican wedding receptions are a major event, and if you’re lucky enough to att…" at bounding box center [914, 705] width 936 height 463
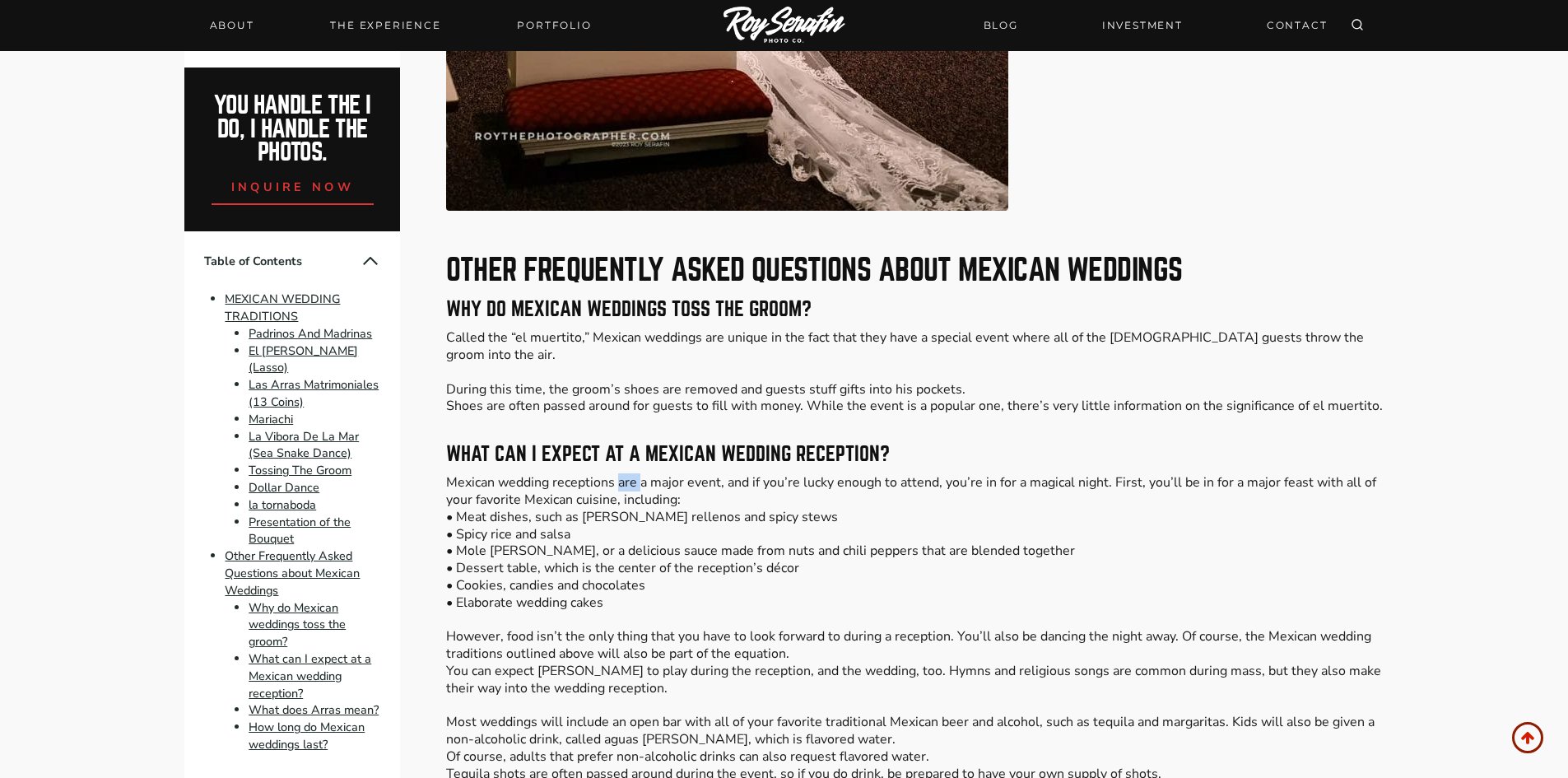
click at [626, 474] on p "Mexican wedding receptions are a major event, and if you’re lucky enough to att…" at bounding box center [914, 705] width 936 height 463
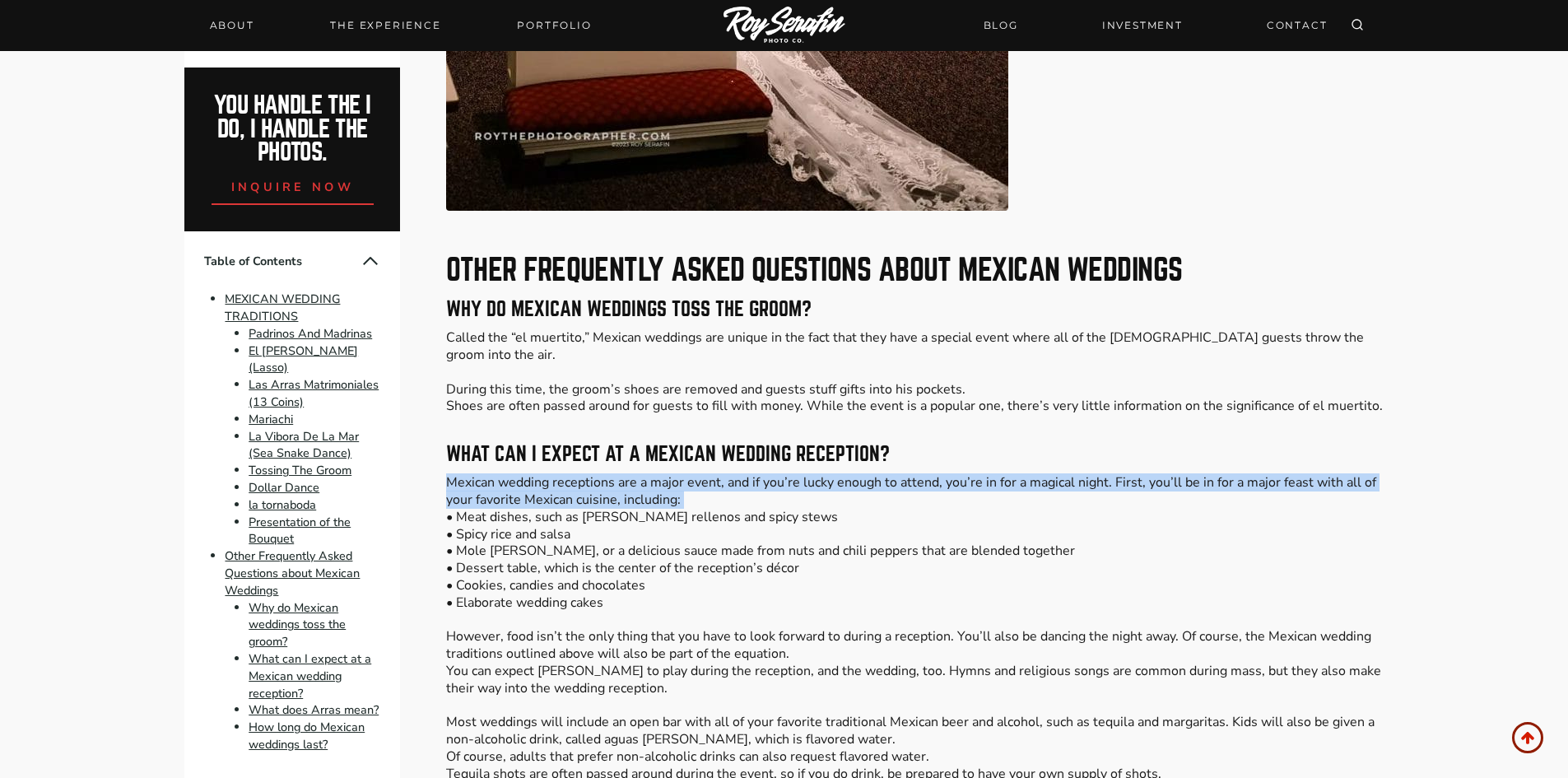
click at [625, 474] on p "Mexican wedding receptions are a major event, and if you’re lucky enough to att…" at bounding box center [914, 705] width 936 height 463
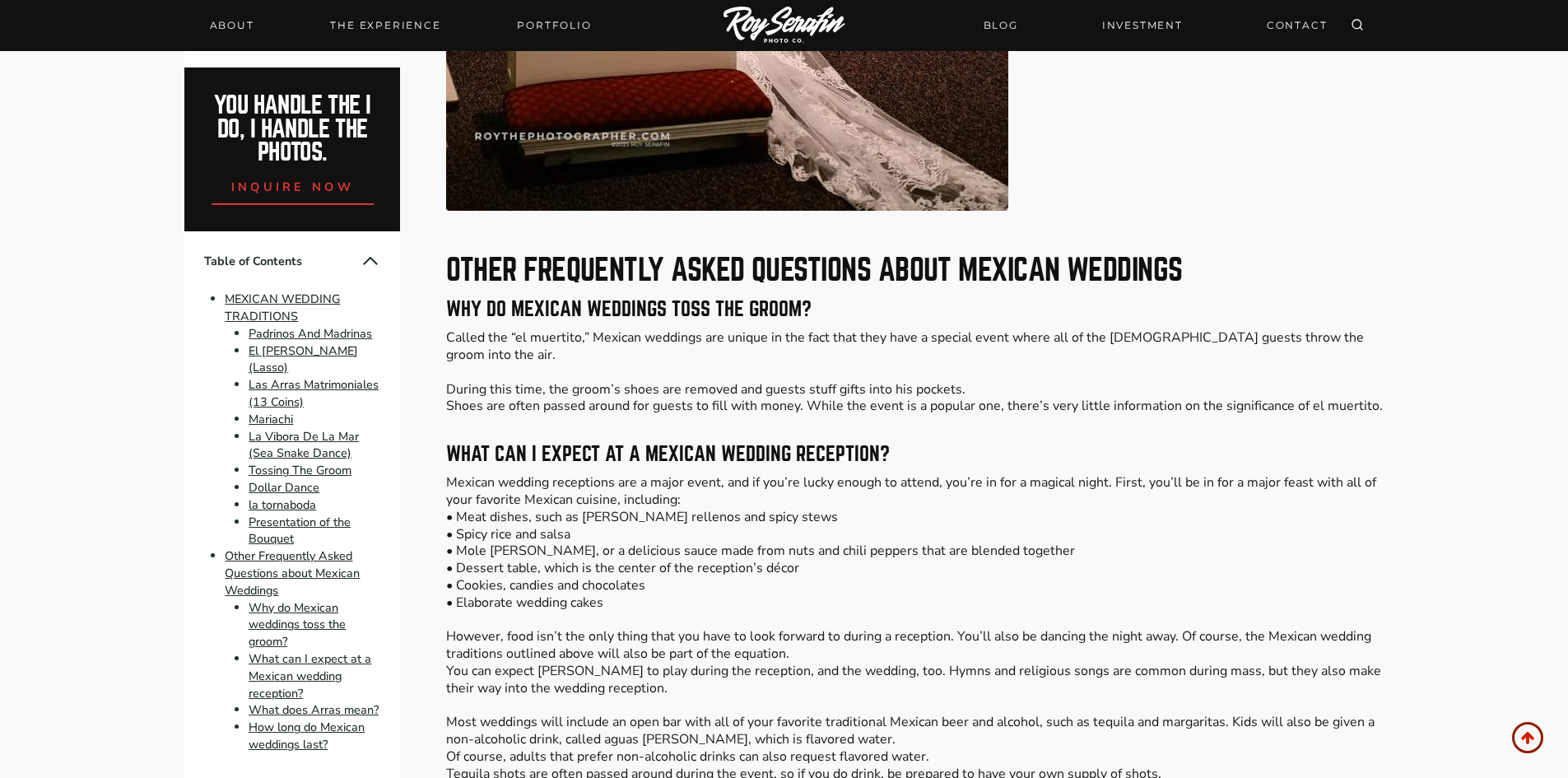
click at [604, 481] on p "Mexican wedding receptions are a major event, and if you’re lucky enough to att…" at bounding box center [914, 705] width 936 height 463
click at [602, 488] on p "Mexican wedding receptions are a major event, and if you’re lucky enough to att…" at bounding box center [914, 705] width 936 height 463
click at [611, 474] on p "Mexican wedding receptions are a major event, and if you’re lucky enough to att…" at bounding box center [914, 705] width 936 height 463
click at [613, 474] on p "Mexican wedding receptions are a major event, and if you’re lucky enough to att…" at bounding box center [914, 705] width 936 height 463
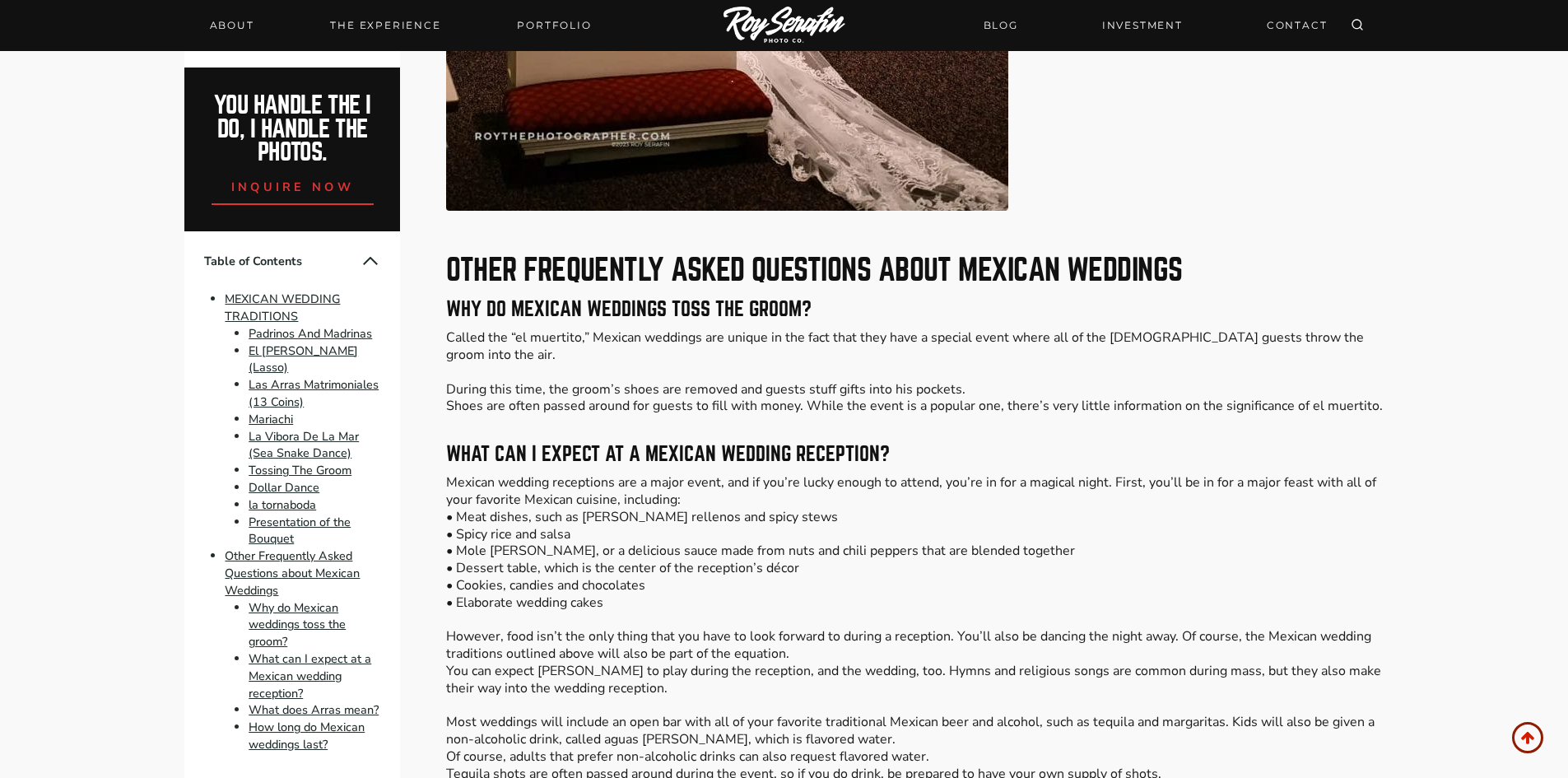
click at [600, 487] on p "Mexican wedding receptions are a major event, and if you’re lucky enough to att…" at bounding box center [914, 705] width 936 height 463
click at [599, 490] on p "Mexican wedding receptions are a major event, and if you’re lucky enough to att…" at bounding box center [914, 705] width 936 height 463
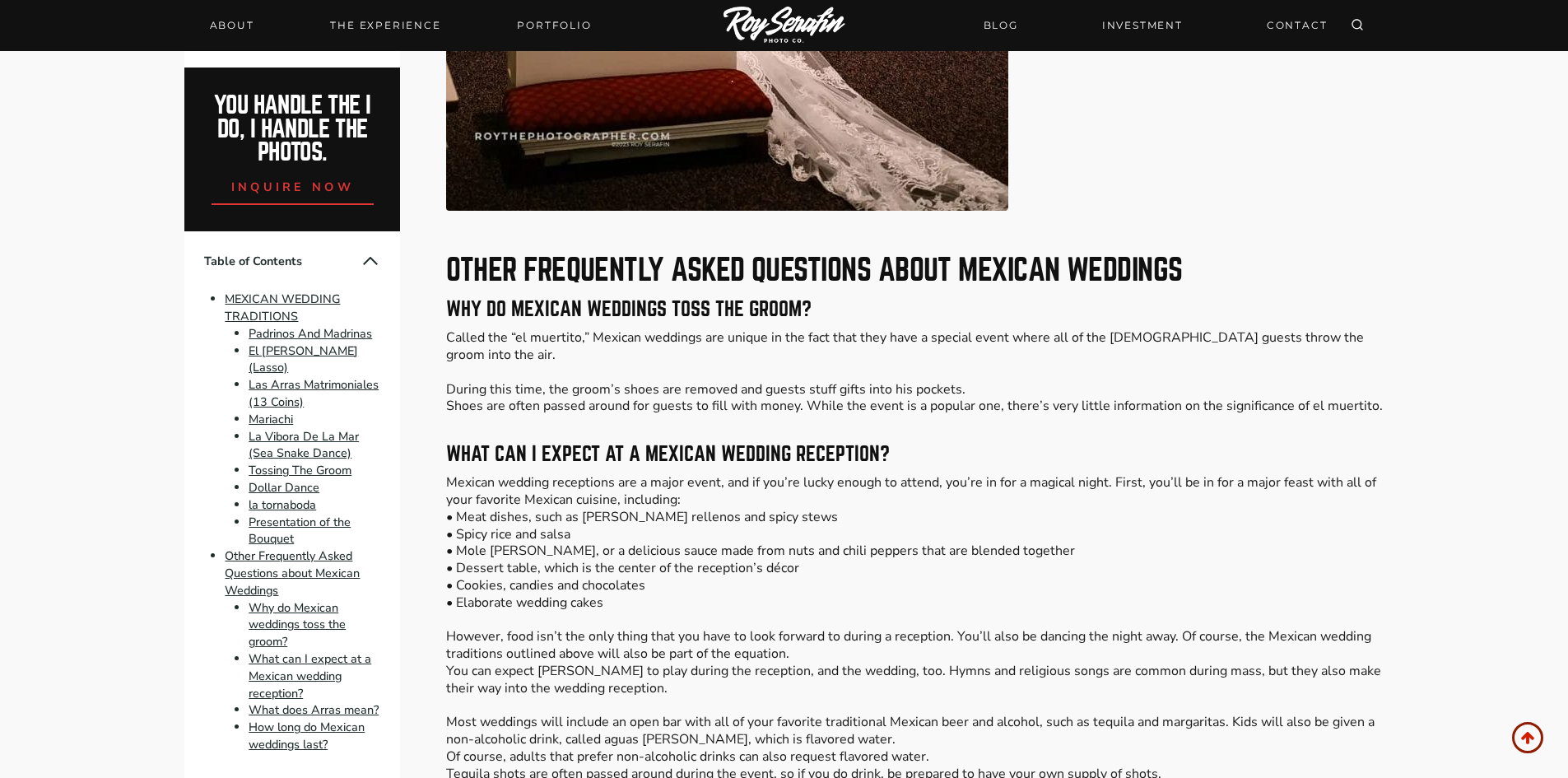
click at [564, 504] on p "Mexican wedding receptions are a major event, and if you’re lucky enough to att…" at bounding box center [914, 705] width 936 height 463
click at [563, 504] on p "Mexican wedding receptions are a major event, and if you’re lucky enough to att…" at bounding box center [914, 705] width 936 height 463
click at [565, 524] on p "Mexican wedding receptions are a major event, and if you’re lucky enough to att…" at bounding box center [914, 705] width 936 height 463
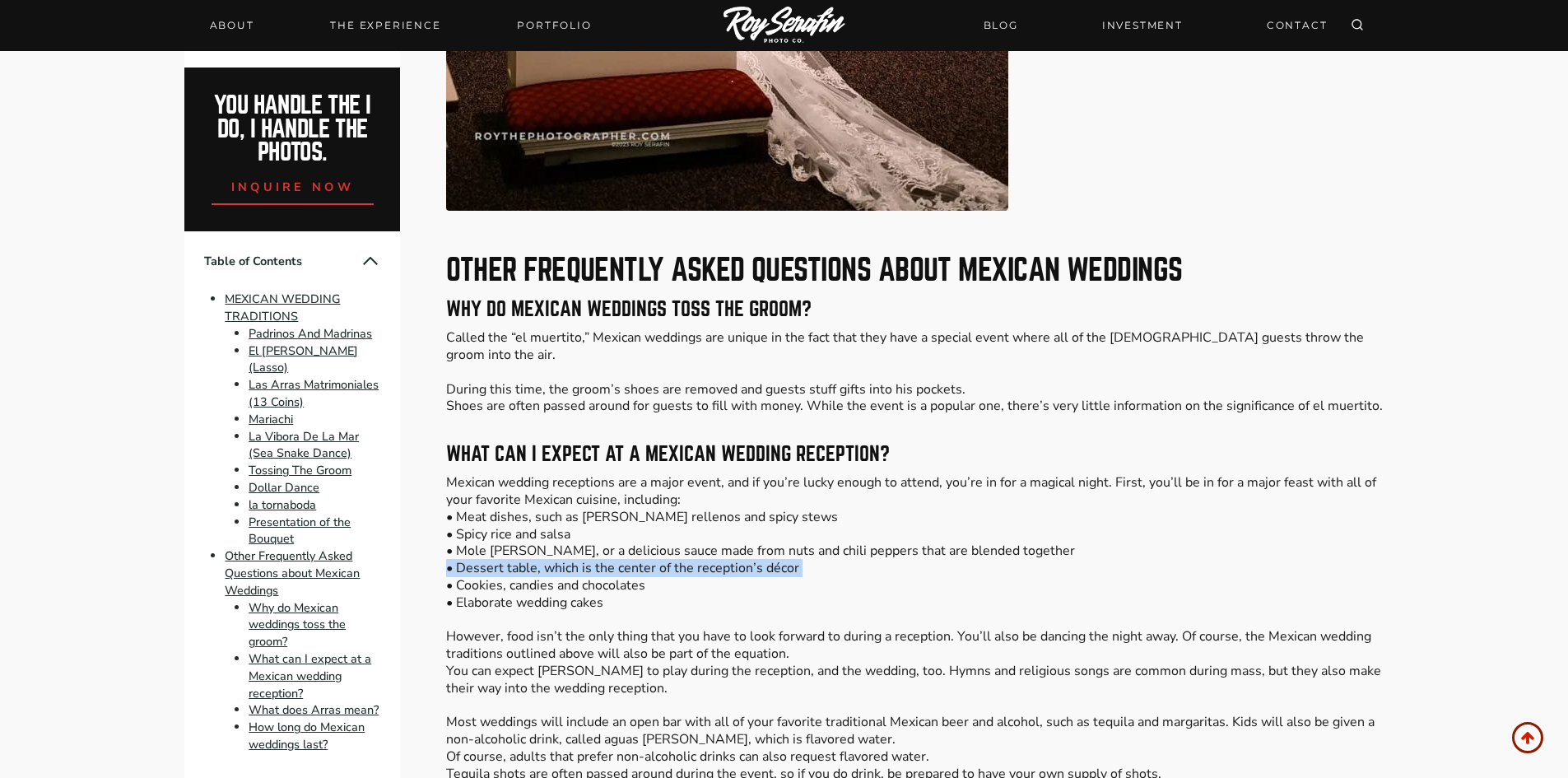
click at [565, 525] on p "Mexican wedding receptions are a major event, and if you’re lucky enough to att…" at bounding box center [914, 705] width 936 height 463
click at [567, 517] on p "Mexican wedding receptions are a major event, and if you’re lucky enough to att…" at bounding box center [914, 705] width 936 height 463
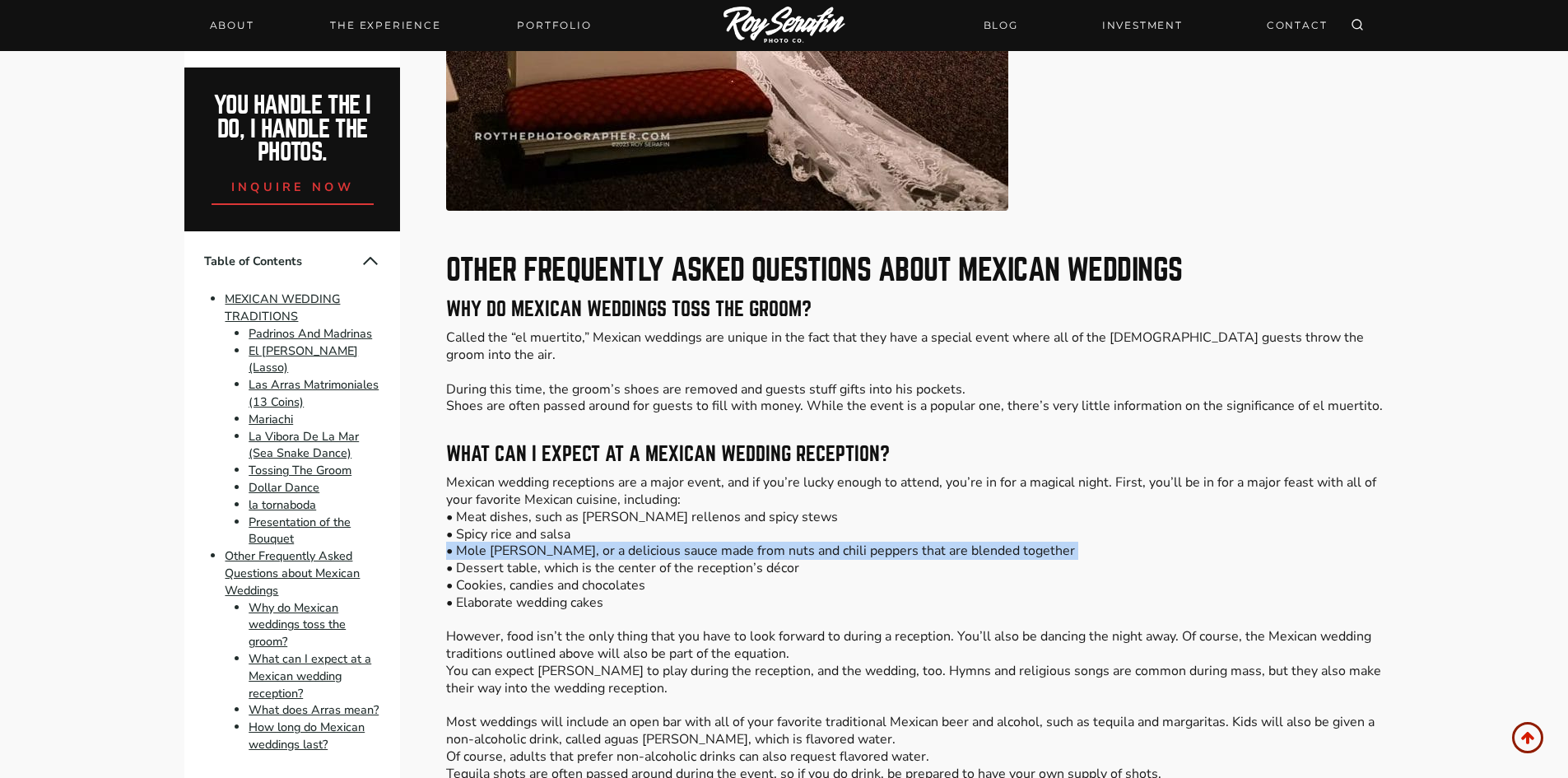
click at [567, 517] on p "Mexican wedding receptions are a major event, and if you’re lucky enough to att…" at bounding box center [914, 705] width 936 height 463
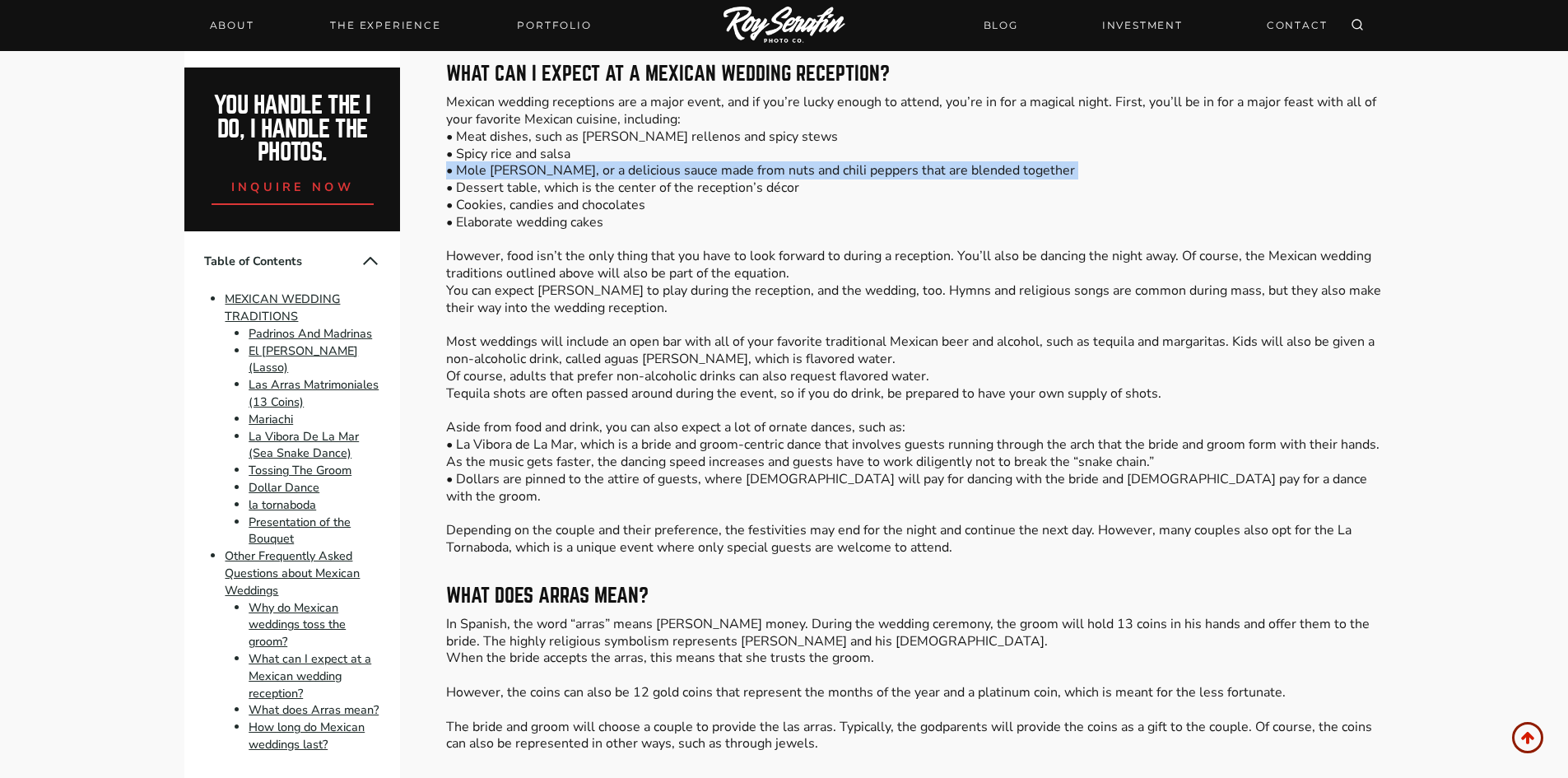
scroll to position [7794, 0]
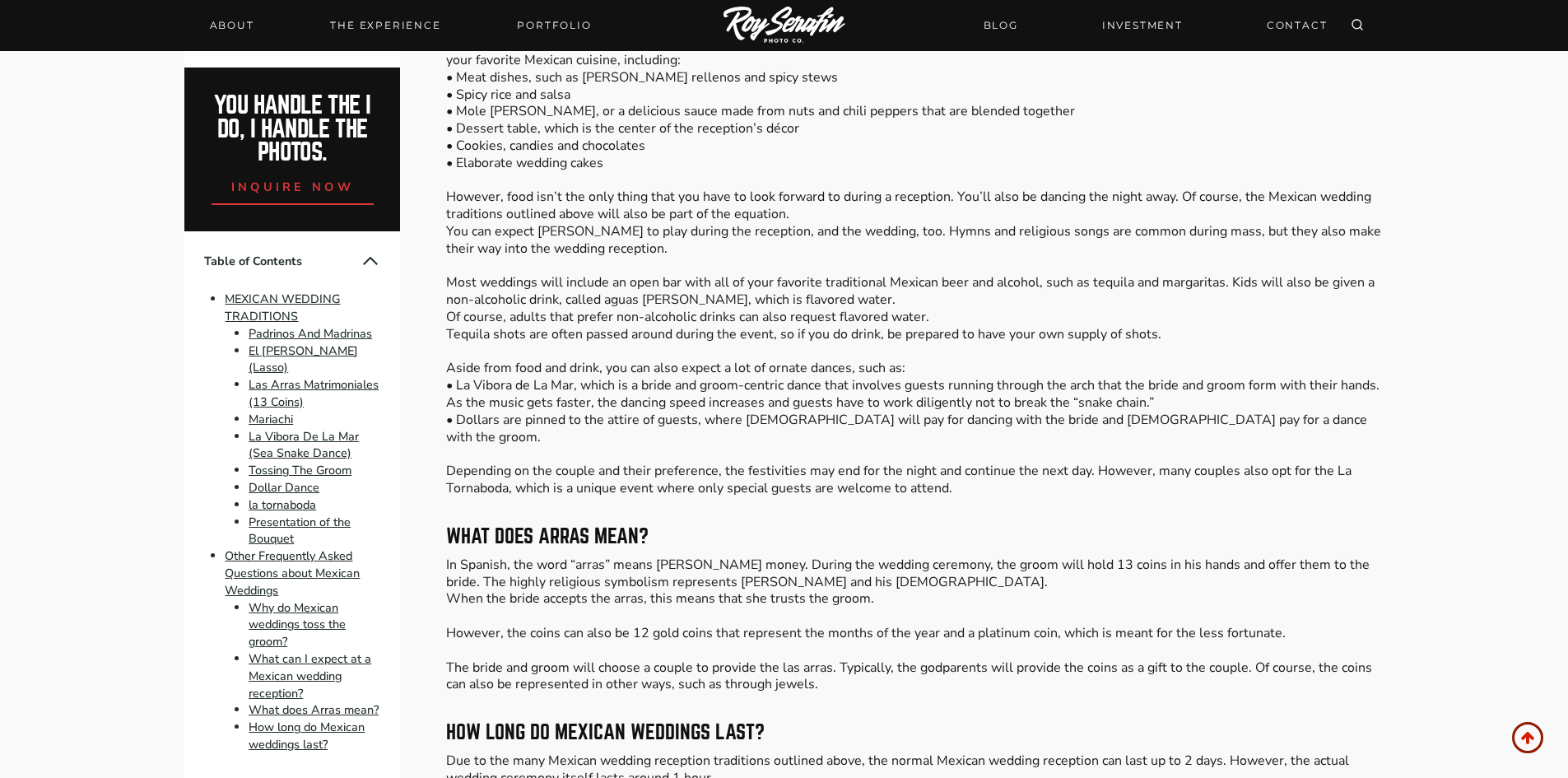
click at [720, 628] on p "In Spanish, the word “arras” means [PERSON_NAME] money. During the wedding cere…" at bounding box center [914, 625] width 936 height 137
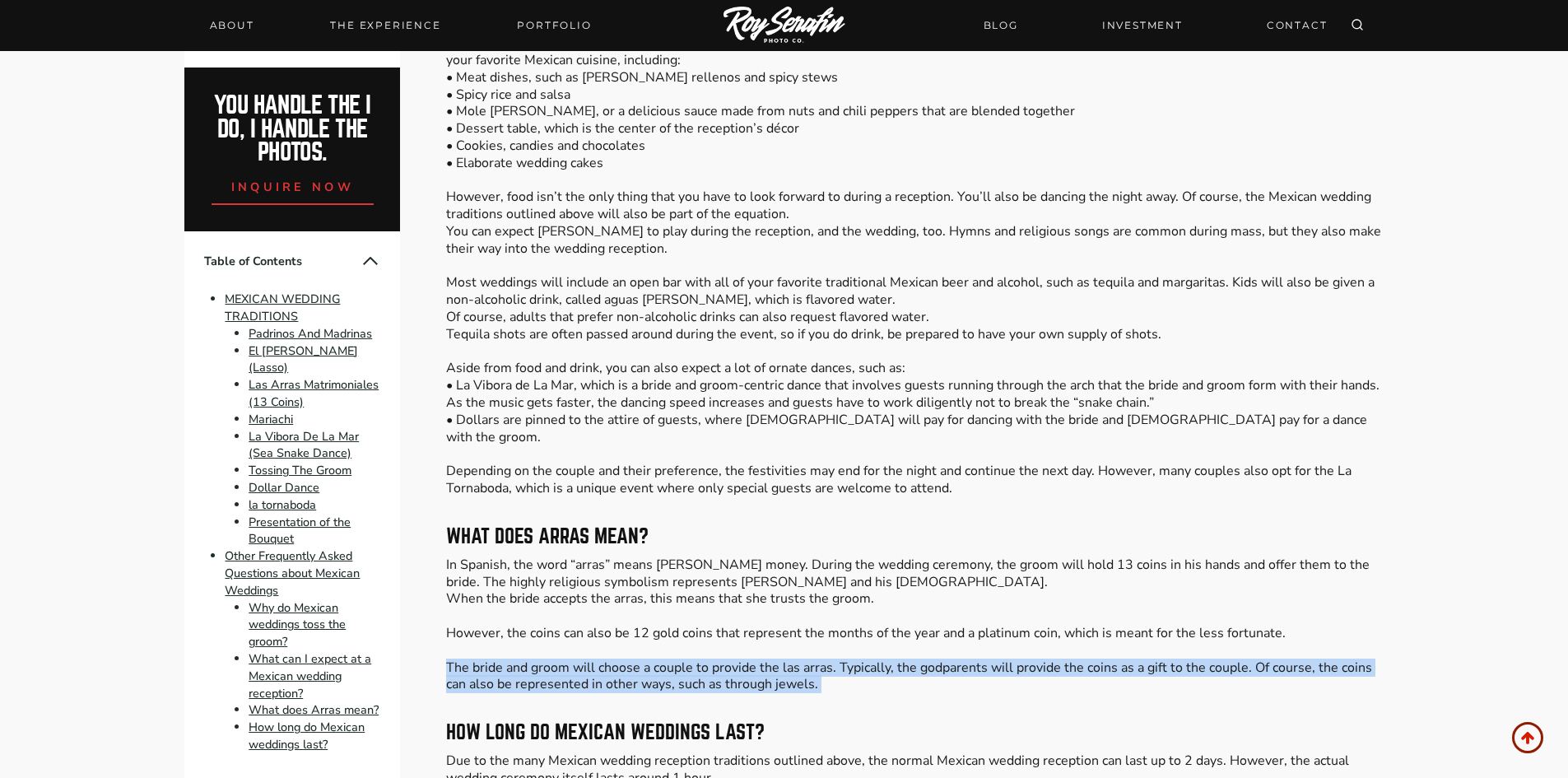
click at [720, 628] on p "In Spanish, the word “arras” means [PERSON_NAME] money. During the wedding cere…" at bounding box center [914, 625] width 936 height 137
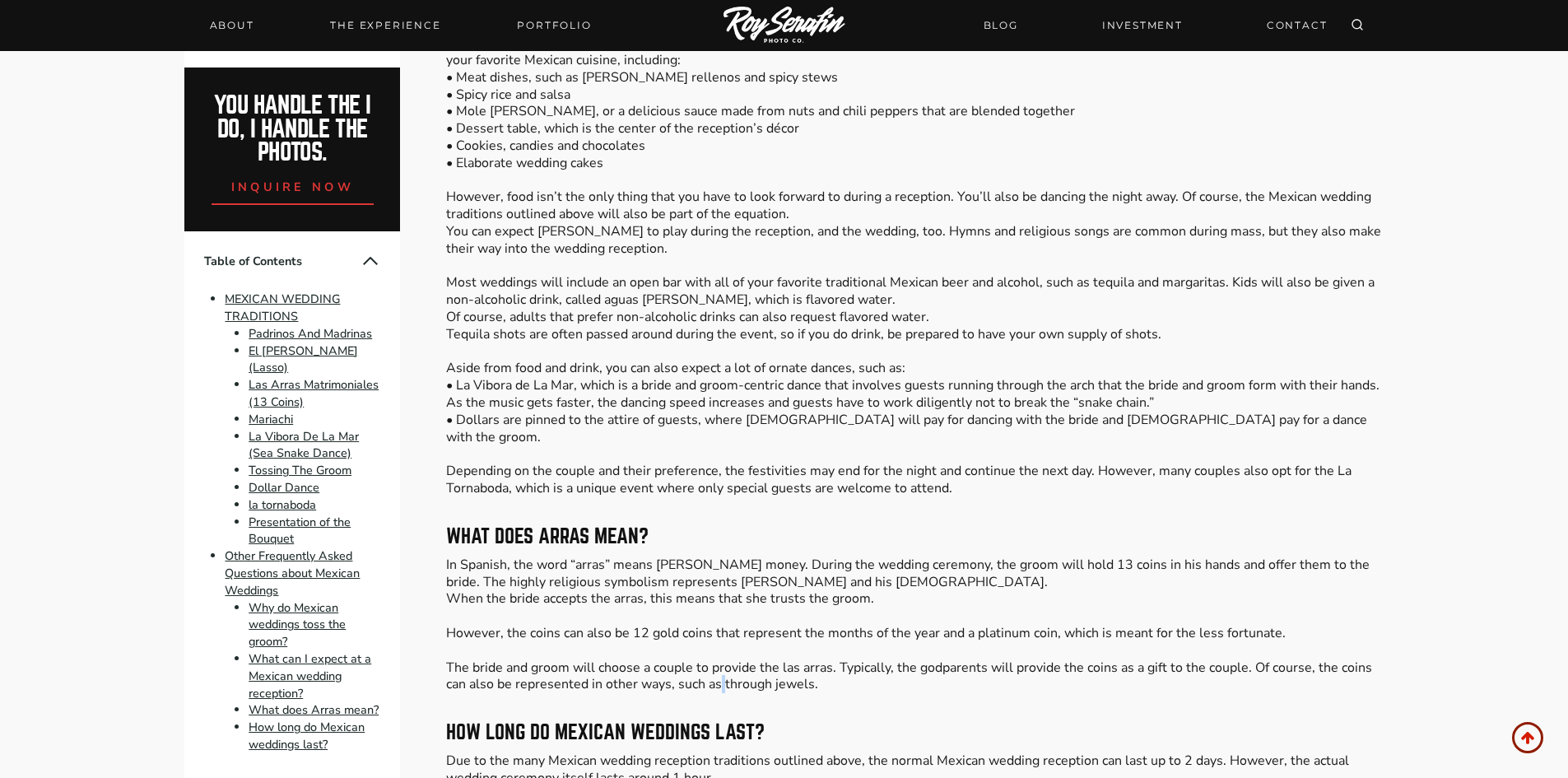
click at [720, 628] on p "In Spanish, the word “arras” means [PERSON_NAME] money. During the wedding cere…" at bounding box center [914, 625] width 936 height 137
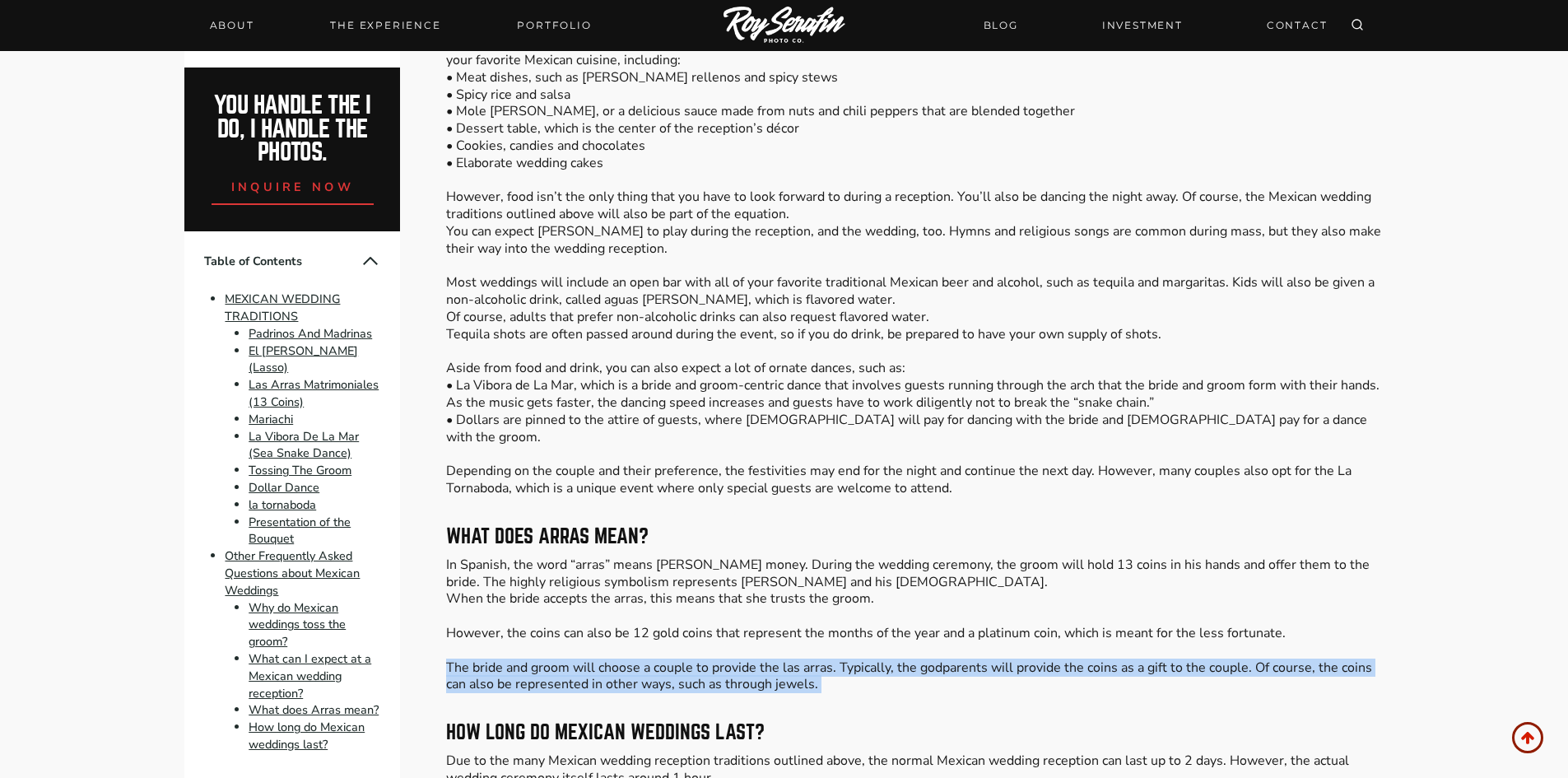
click at [720, 628] on p "In Spanish, the word “arras” means [PERSON_NAME] money. During the wedding cere…" at bounding box center [914, 625] width 936 height 137
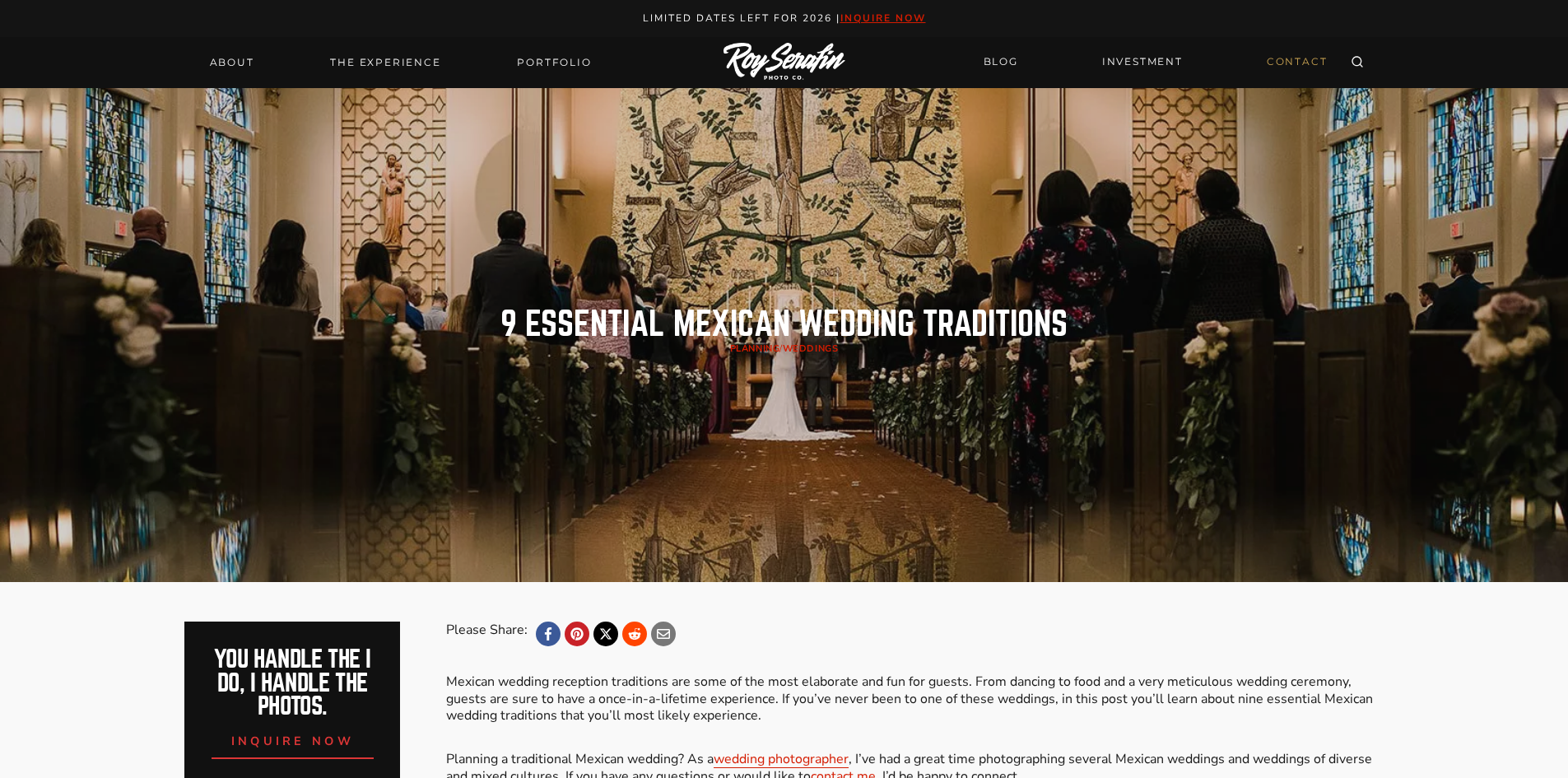
click at [1297, 64] on link "CONTACT" at bounding box center [1297, 62] width 81 height 29
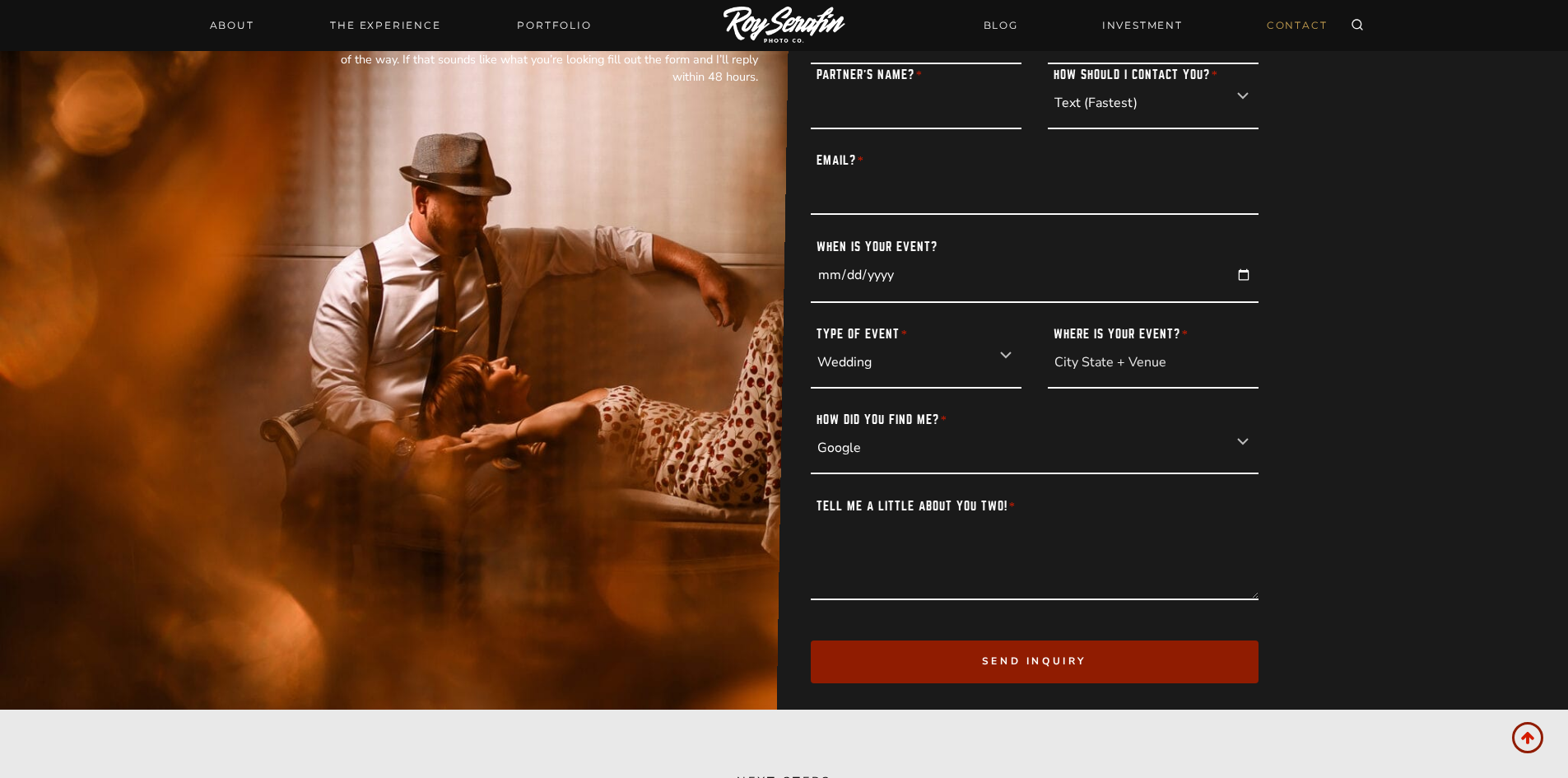
scroll to position [439, 0]
